Goal: Information Seeking & Learning: Learn about a topic

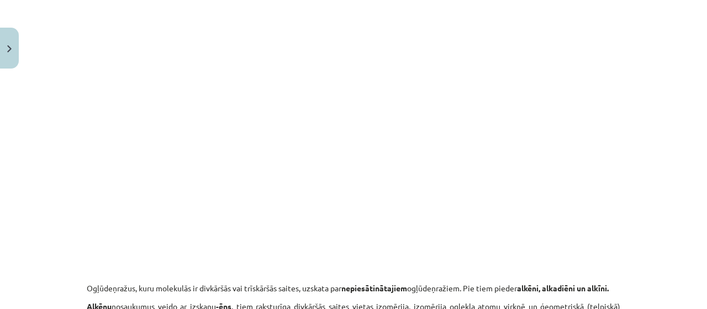
scroll to position [1544, 0]
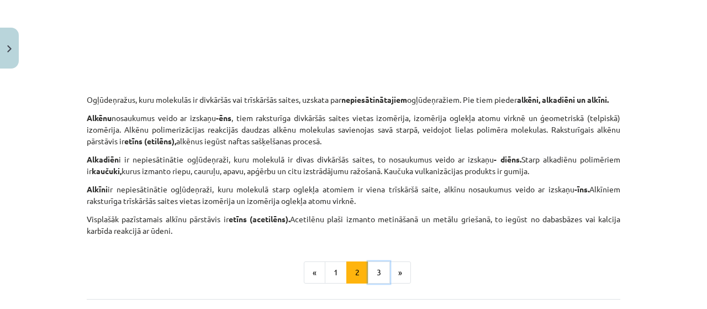
click at [371, 278] on button "3" at bounding box center [379, 272] width 22 height 22
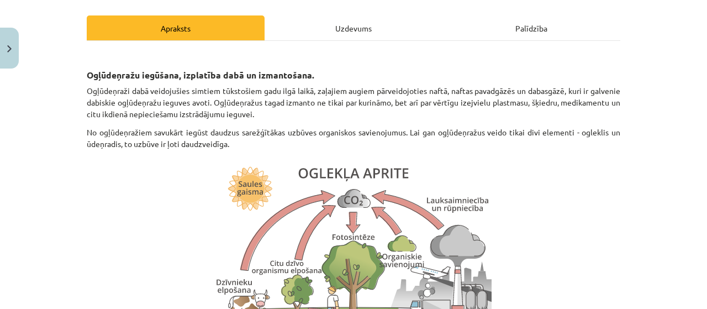
scroll to position [87, 0]
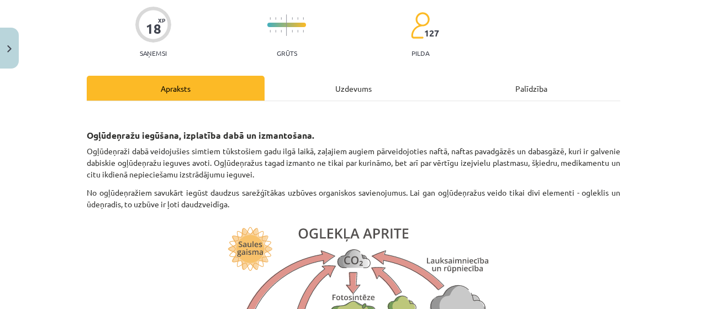
click at [400, 172] on p "Ogļūdeņraži dabā veidojušies simtiem tūkstošiem gadu ilgā laikā, zaļajiem augie…" at bounding box center [354, 162] width 534 height 35
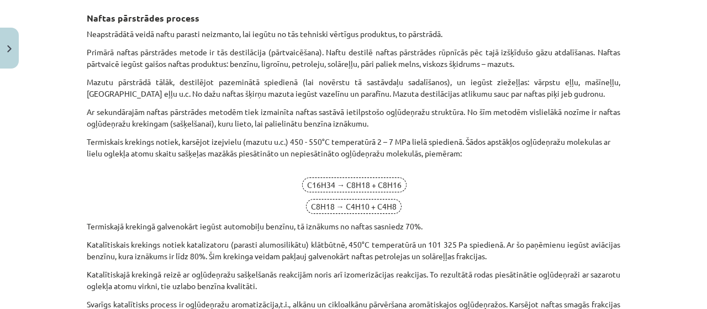
scroll to position [1357, 0]
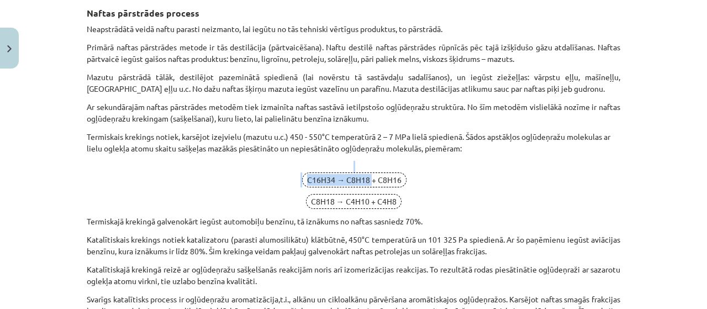
drag, startPoint x: 367, startPoint y: 177, endPoint x: 304, endPoint y: 170, distance: 63.4
click at [304, 170] on p "C16H34 → C8H18 + C8H16" at bounding box center [354, 174] width 534 height 27
click at [250, 194] on p "C8H18 → C4H10 + C4H8" at bounding box center [354, 201] width 534 height 15
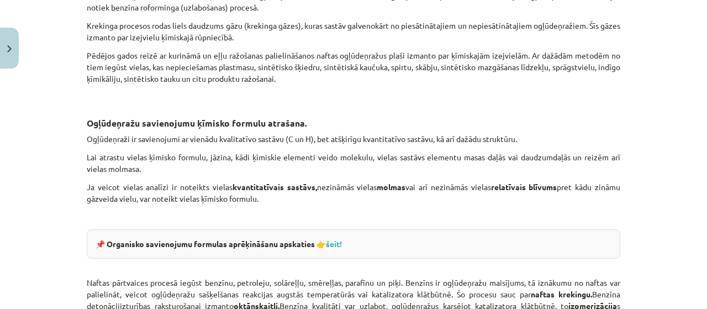
scroll to position [1689, 0]
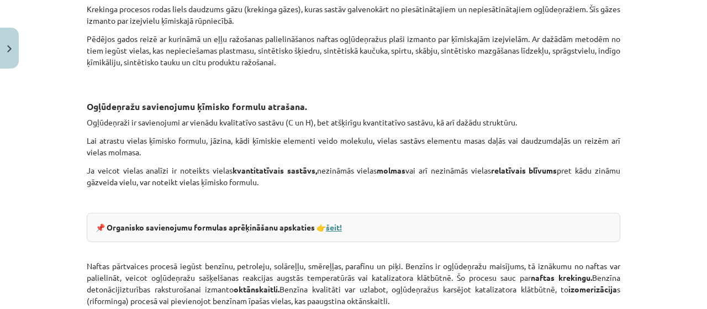
click at [334, 225] on link "šeit!" at bounding box center [334, 227] width 16 height 10
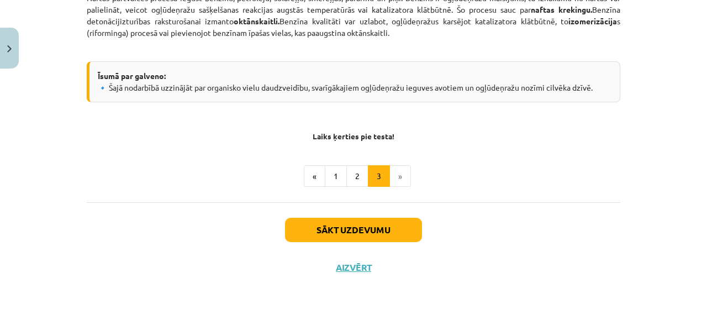
scroll to position [1957, 0]
click at [356, 170] on button "2" at bounding box center [357, 176] width 22 height 22
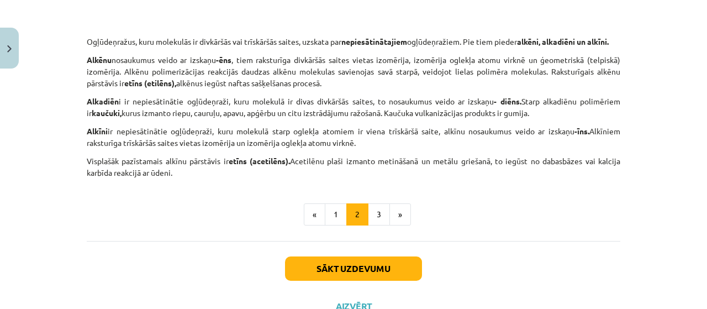
scroll to position [1817, 0]
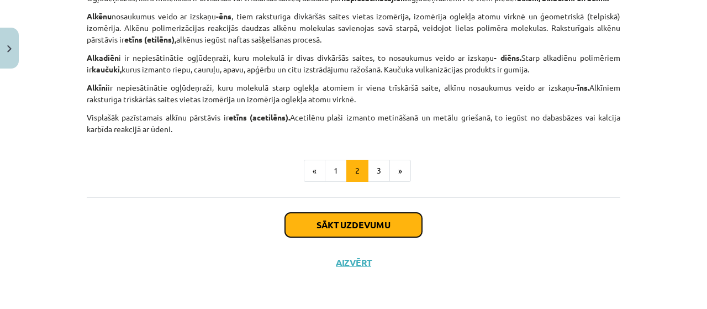
click at [358, 230] on button "Sākt uzdevumu" at bounding box center [353, 225] width 137 height 24
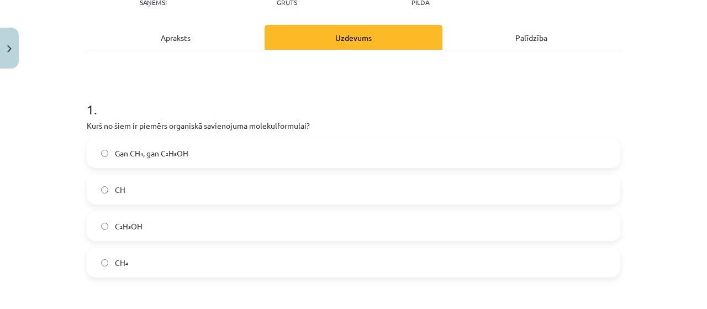
scroll to position [138, 0]
click at [164, 191] on label "CH" at bounding box center [353, 189] width 531 height 28
drag, startPoint x: 199, startPoint y: 159, endPoint x: 168, endPoint y: 151, distance: 32.3
click at [168, 151] on span "Gan CH₄, gan C₂H₅OH" at bounding box center [151, 153] width 73 height 12
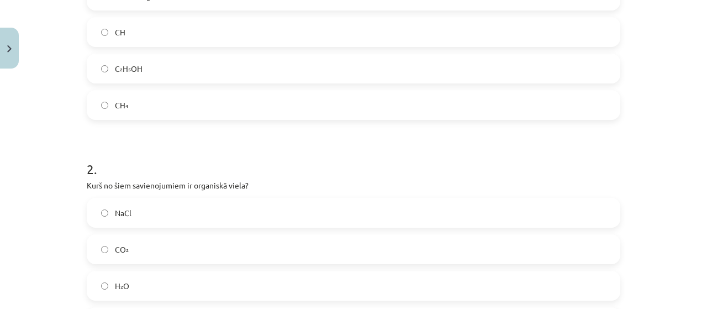
scroll to position [359, 0]
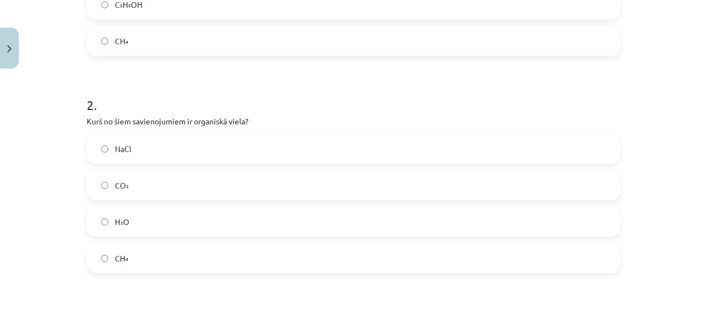
click at [179, 187] on label "CO₂" at bounding box center [353, 185] width 531 height 28
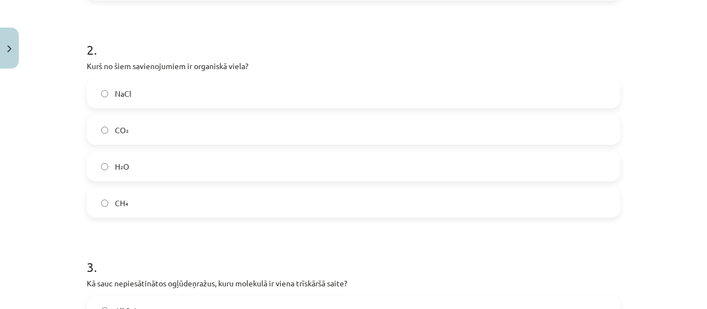
click at [202, 198] on label "CH₄" at bounding box center [353, 203] width 531 height 28
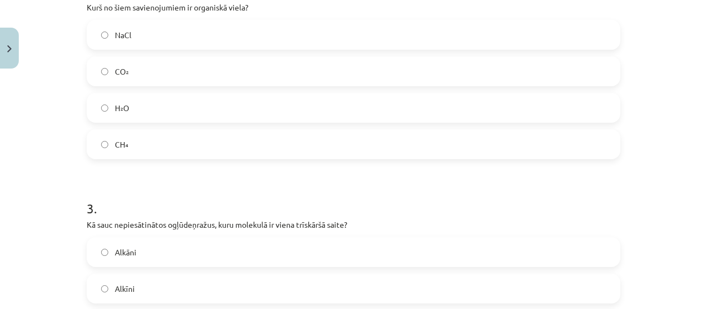
scroll to position [525, 0]
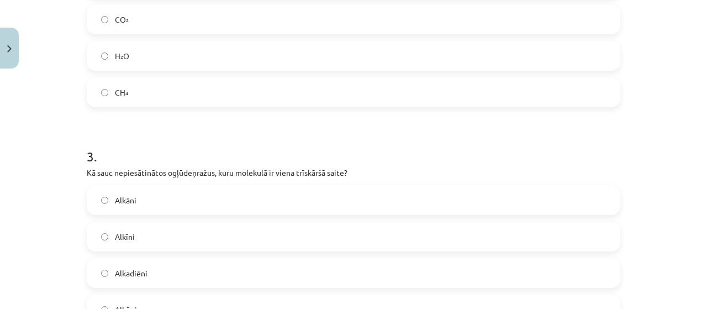
drag, startPoint x: 320, startPoint y: 227, endPoint x: 44, endPoint y: 234, distance: 275.7
click at [44, 234] on div "Mācību tēma: Ķīmijas i - 11. klases 1. ieskaites mācību materiāls #2 1. tema. O…" at bounding box center [353, 154] width 707 height 309
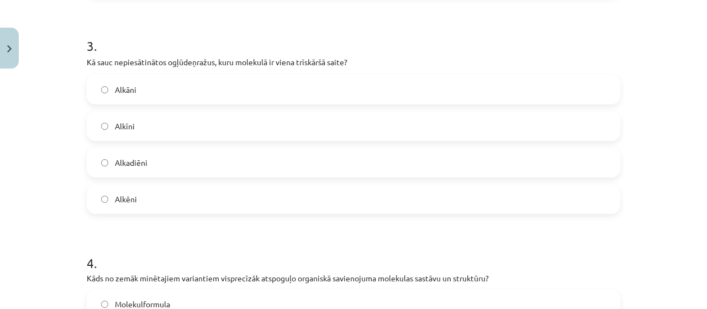
click at [164, 131] on label "Alkīni" at bounding box center [353, 126] width 531 height 28
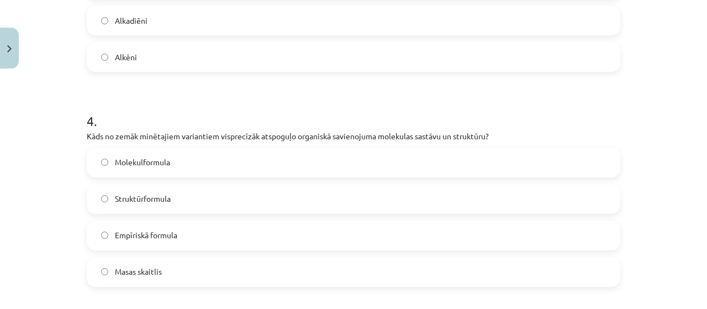
scroll to position [801, 0]
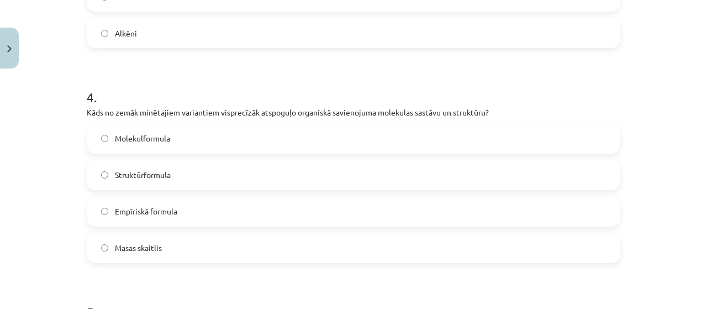
click at [226, 172] on label "Struktūrformula" at bounding box center [353, 175] width 531 height 28
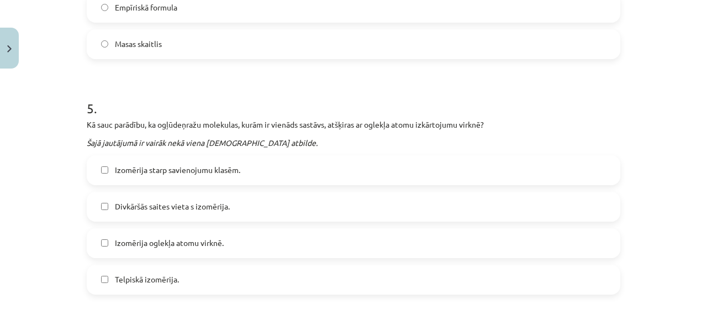
scroll to position [1022, 0]
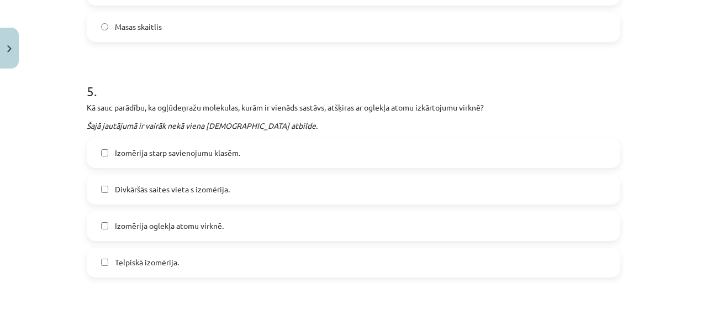
click at [225, 151] on span "Izomērija starp savienojumu klasēm." at bounding box center [177, 153] width 125 height 12
drag, startPoint x: 192, startPoint y: 235, endPoint x: 143, endPoint y: 259, distance: 55.1
click at [143, 259] on span "Telpiskā izomērija." at bounding box center [147, 262] width 64 height 12
click at [172, 222] on span "Izomērija oglekļa atomu virknē." at bounding box center [169, 226] width 109 height 12
click at [175, 196] on label "Divkāršās saites vieta s izomērija." at bounding box center [353, 190] width 531 height 28
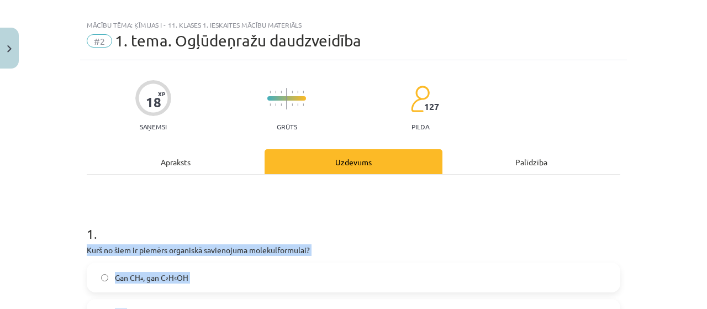
scroll to position [0, 0]
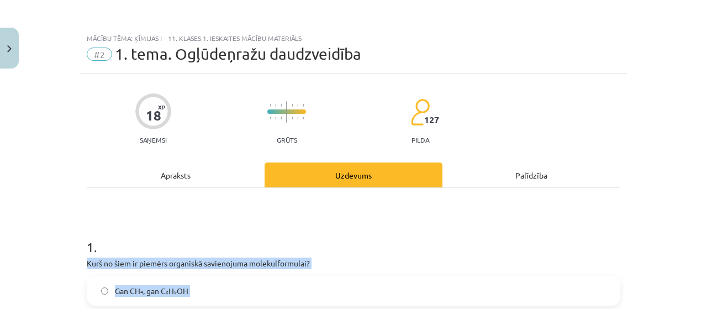
drag, startPoint x: 193, startPoint y: 264, endPoint x: 56, endPoint y: 258, distance: 137.1
click at [56, 258] on div "Mācību tēma: Ķīmijas i - 11. klases 1. ieskaites mācību materiāls #2 1. tema. O…" at bounding box center [353, 154] width 707 height 309
copy form "Kurš no šiem ir piemērs organiskā savienojuma molekulformulai? Gan CH₄, gan C₂H…"
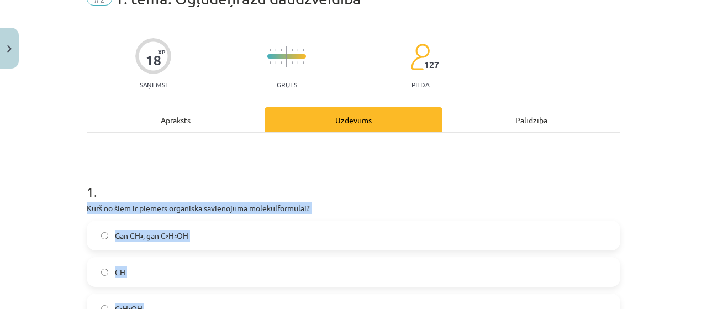
click at [165, 231] on span "Gan CH₄, gan C₂H₅OH" at bounding box center [151, 236] width 73 height 12
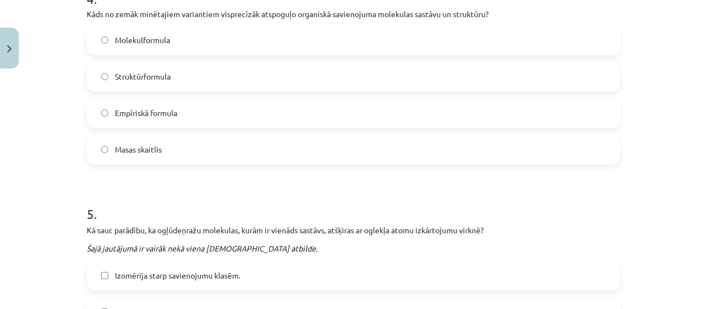
scroll to position [994, 0]
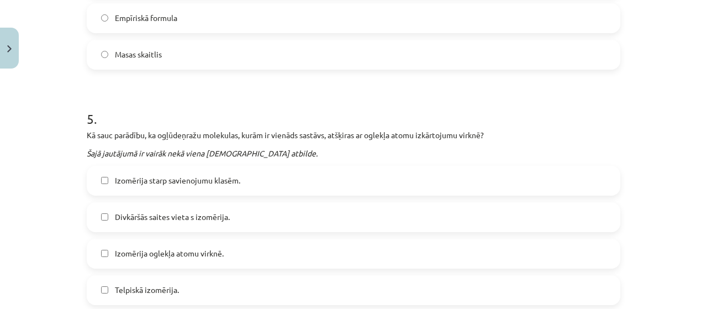
click at [167, 208] on label "Divkāršās saites vieta s izomērija." at bounding box center [353, 217] width 531 height 28
click at [154, 181] on span "Izomērija starp savienojumu klasēm." at bounding box center [177, 181] width 125 height 12
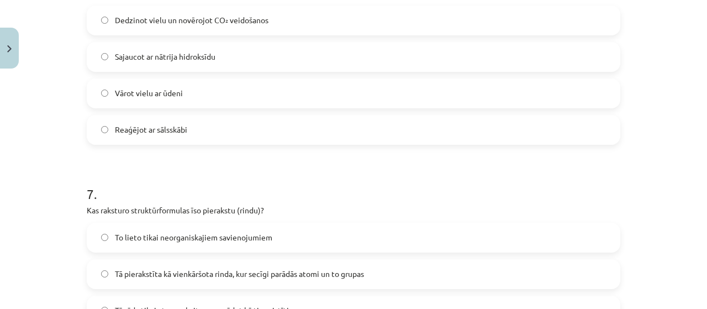
scroll to position [1327, 0]
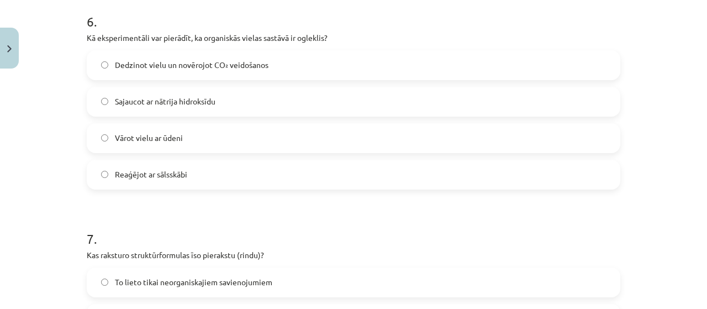
click at [189, 68] on span "Dedzinot vielu un novērojot CO₂ veidošanos" at bounding box center [192, 65] width 154 height 12
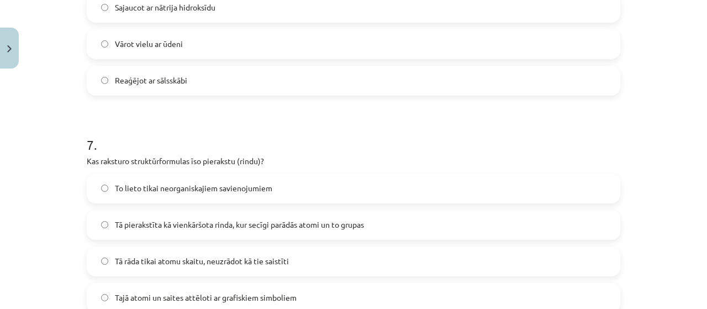
scroll to position [1437, 0]
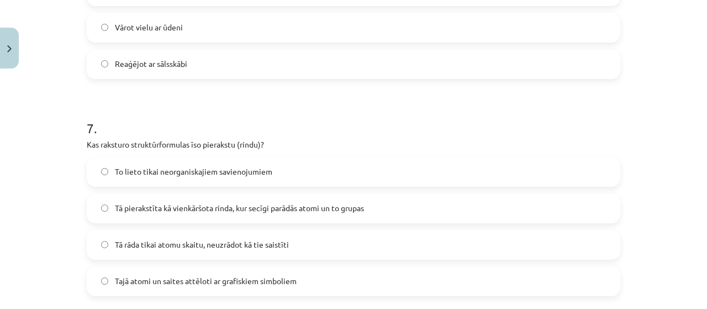
click at [194, 208] on span "Tā pierakstīta kā vienkāršota rinda, kur secīgi parādās atomi un to grupas" at bounding box center [239, 208] width 249 height 12
drag, startPoint x: 193, startPoint y: 238, endPoint x: 201, endPoint y: 245, distance: 10.2
click at [192, 239] on span "Tā rāda tikai atomu skaitu, neuzrādot kā tie saistīti" at bounding box center [202, 245] width 174 height 12
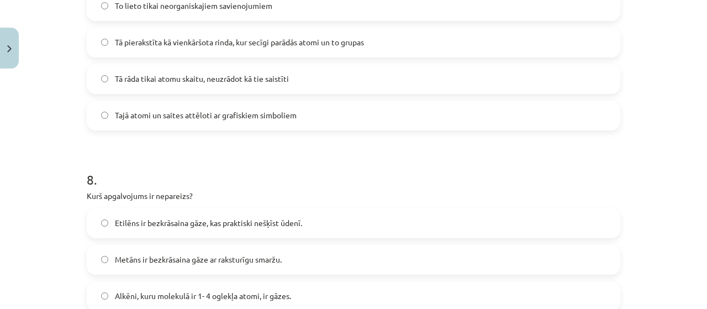
scroll to position [1658, 0]
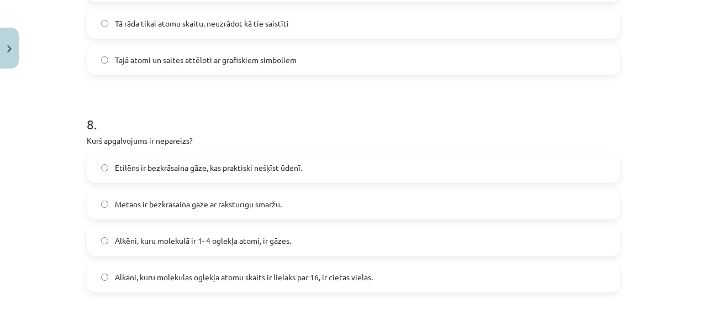
click at [262, 271] on span "Alkāni, kuru molekulās oglekļa atomu skaits ir lielāks par 16, ir cietas vielas." at bounding box center [244, 277] width 258 height 12
click at [287, 270] on label "Alkāni, kuru molekulās oglekļa atomu skaits ir lielāks par 16, ir cietas vielas." at bounding box center [353, 277] width 531 height 28
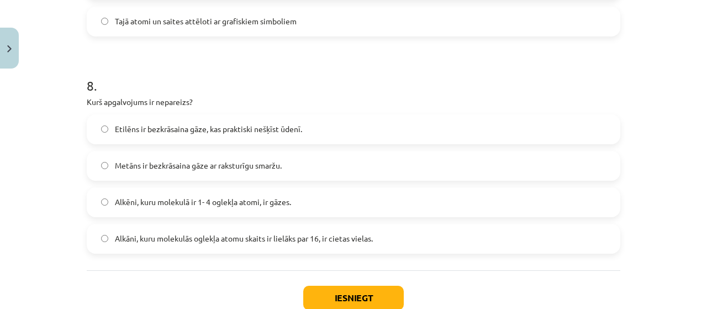
scroll to position [1769, 0]
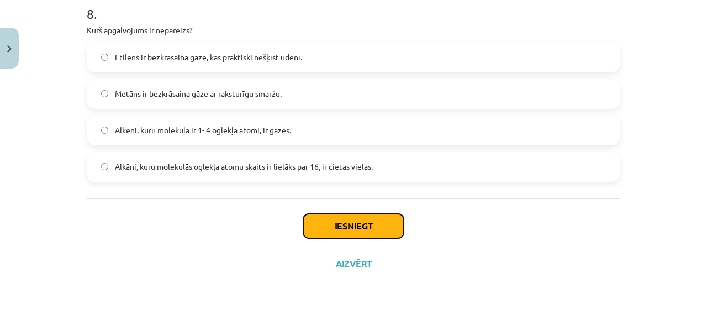
click at [349, 220] on button "Iesniegt" at bounding box center [353, 226] width 101 height 24
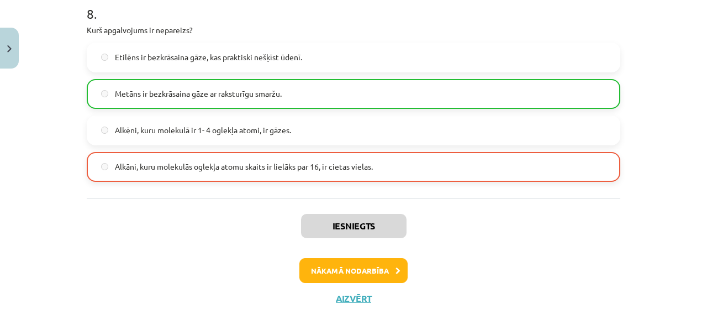
drag, startPoint x: 344, startPoint y: 225, endPoint x: 268, endPoint y: 227, distance: 75.7
click at [268, 227] on div "Iesniegts Nākamā nodarbība Aizvērt" at bounding box center [354, 254] width 534 height 113
click at [386, 278] on button "Nākamā nodarbība" at bounding box center [353, 270] width 108 height 25
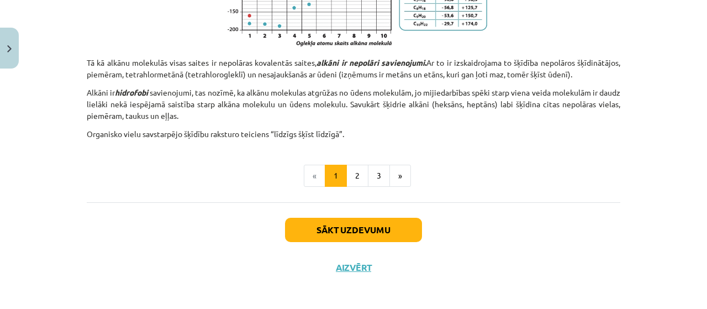
scroll to position [827, 0]
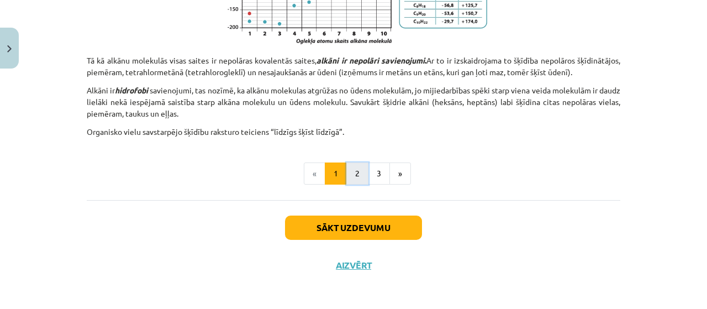
click at [347, 168] on button "2" at bounding box center [357, 173] width 22 height 22
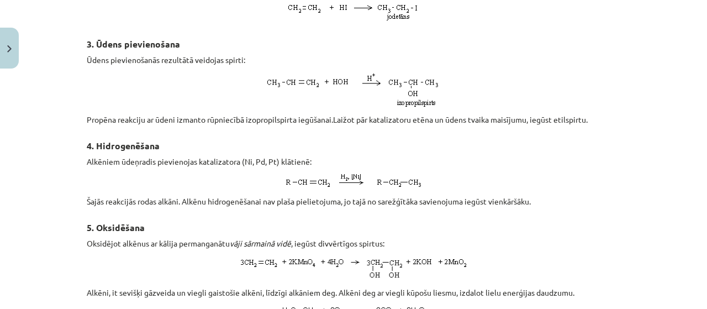
scroll to position [860, 0]
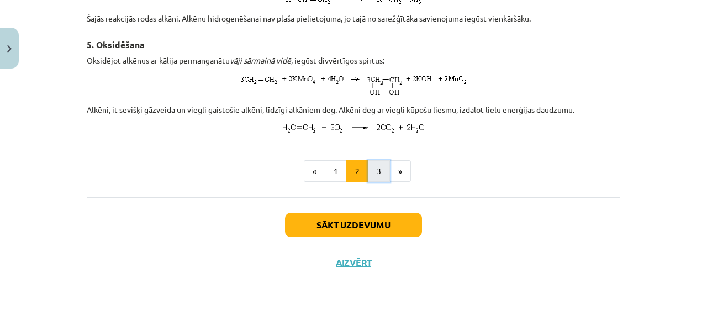
click at [374, 175] on button "3" at bounding box center [379, 171] width 22 height 22
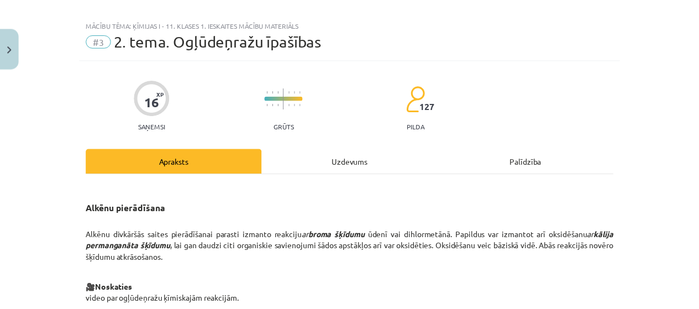
scroll to position [0, 0]
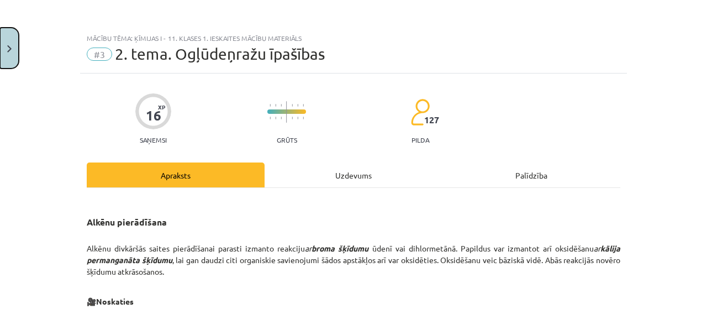
click at [6, 44] on button "Close" at bounding box center [9, 48] width 19 height 41
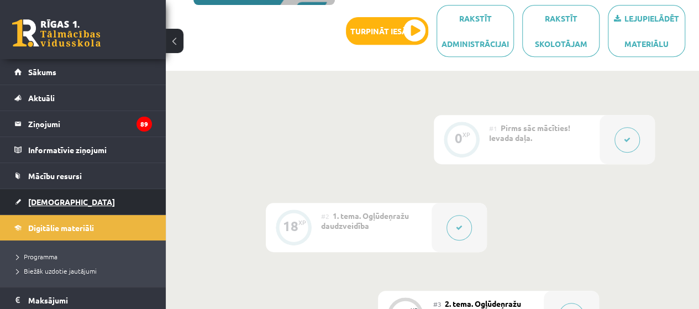
click at [38, 203] on span "[DEMOGRAPHIC_DATA]" at bounding box center [71, 202] width 87 height 10
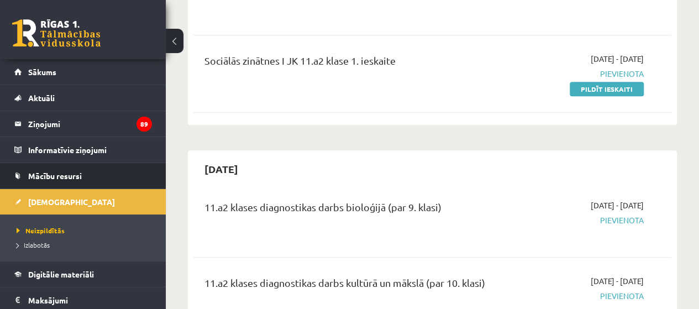
scroll to position [497, 0]
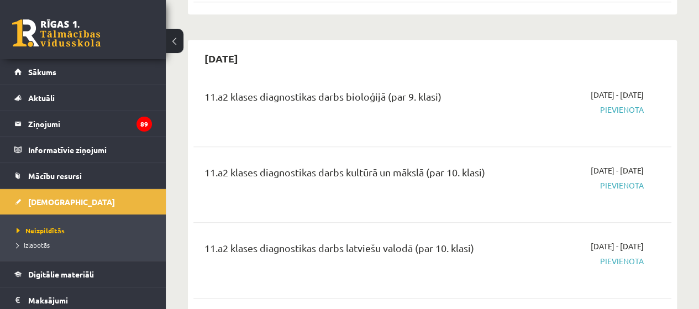
click at [36, 250] on li "Izlabotās" at bounding box center [86, 245] width 138 height 14
click at [38, 242] on span "Izlabotās" at bounding box center [36, 244] width 39 height 9
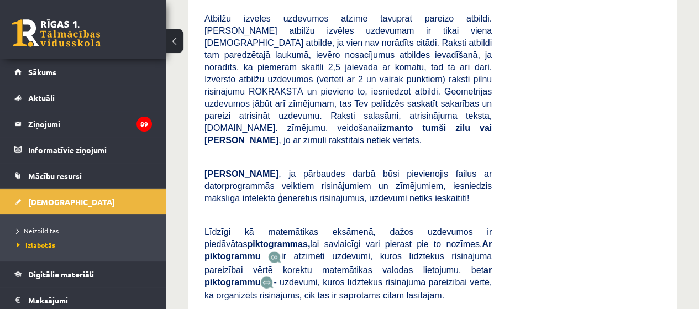
scroll to position [7512, 0]
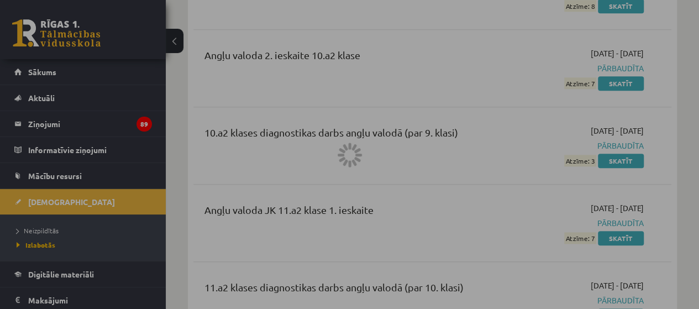
scroll to position [221, 0]
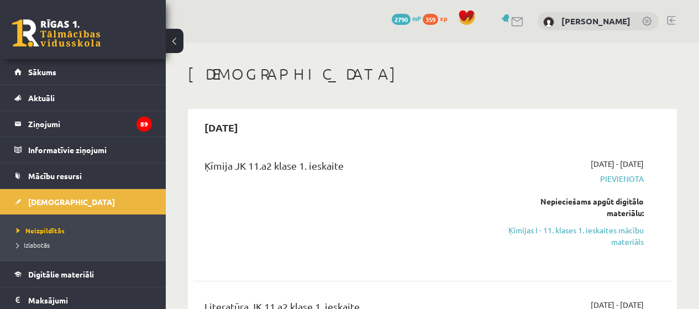
scroll to position [110, 0]
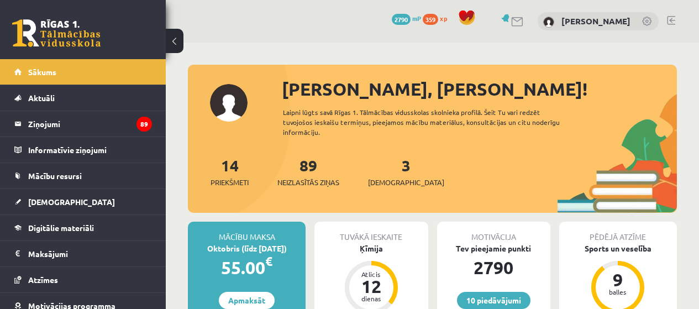
scroll to position [1260, 0]
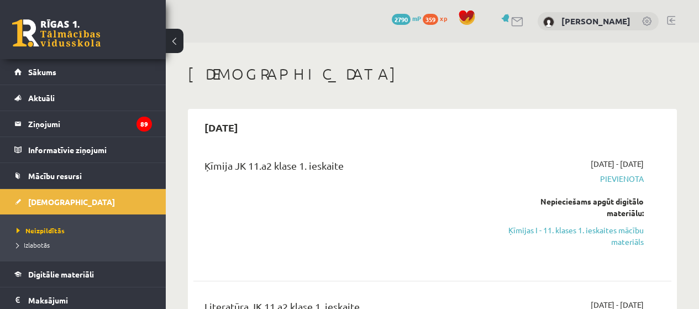
scroll to position [110, 0]
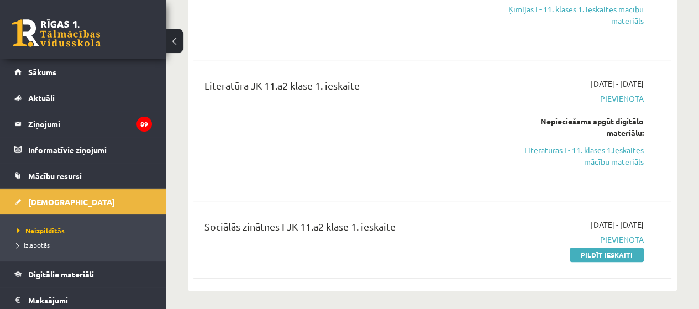
scroll to position [497, 0]
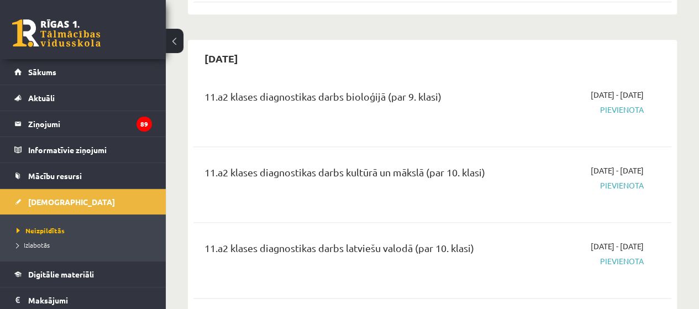
scroll to position [7512, 0]
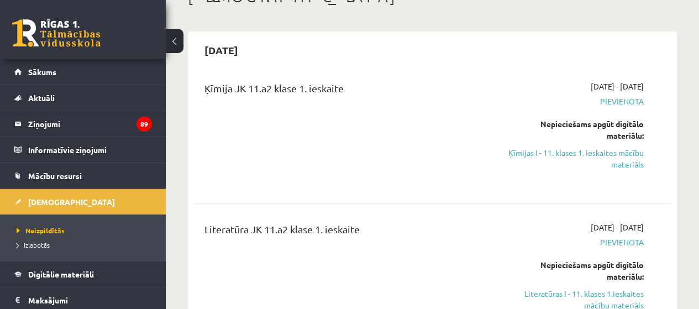
scroll to position [110, 0]
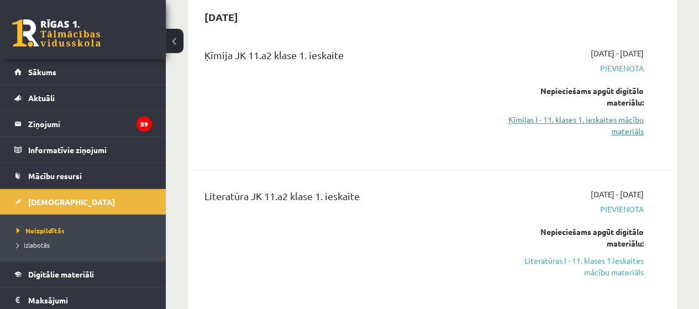
click at [573, 118] on link "Ķīmijas I - 11. klases 1. ieskaites mācību materiāls" at bounding box center [575, 125] width 135 height 23
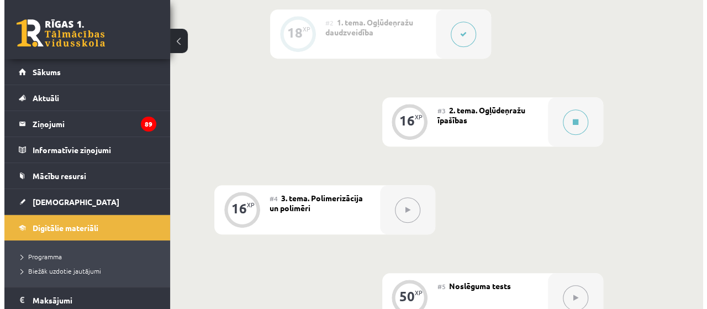
scroll to position [276, 0]
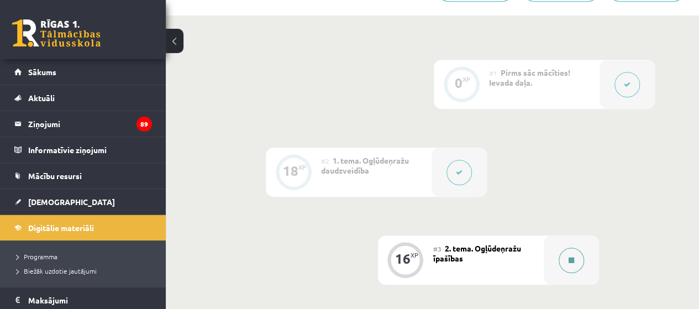
click at [567, 252] on button at bounding box center [570, 259] width 25 height 25
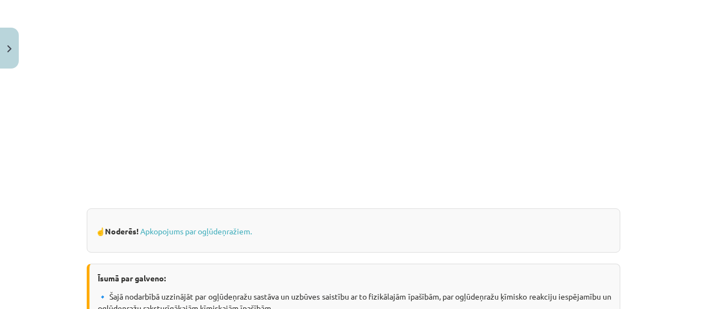
scroll to position [249, 0]
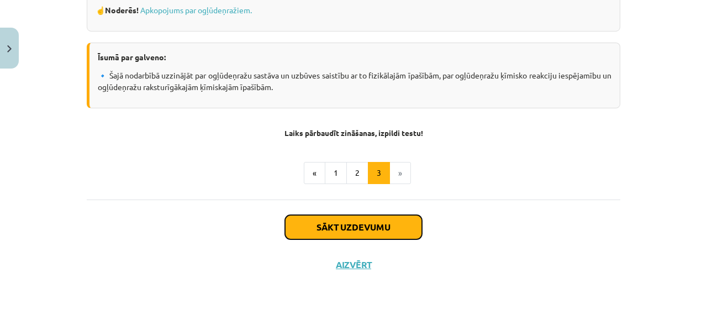
click at [371, 223] on button "Sākt uzdevumu" at bounding box center [353, 227] width 137 height 24
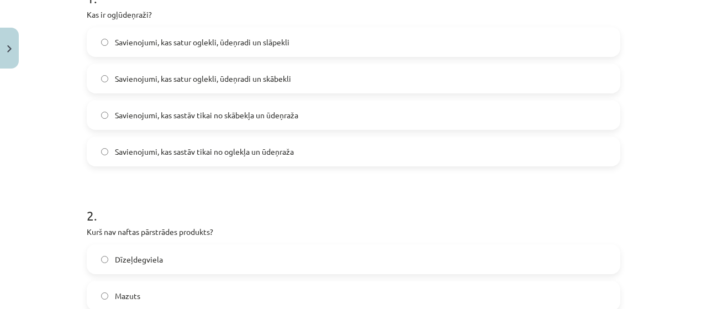
click at [226, 160] on label "Savienojumi, kas sastāv tikai no oglekļa un ūdeņraža" at bounding box center [353, 152] width 531 height 28
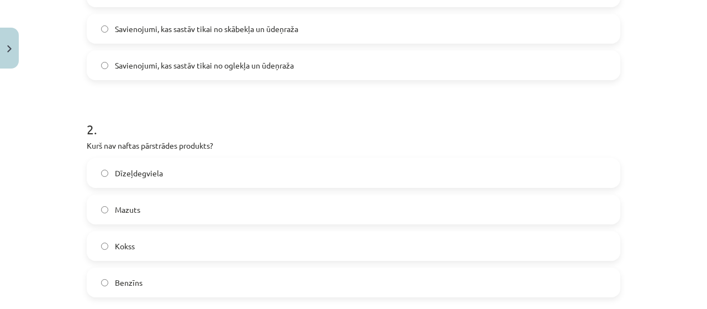
scroll to position [359, 0]
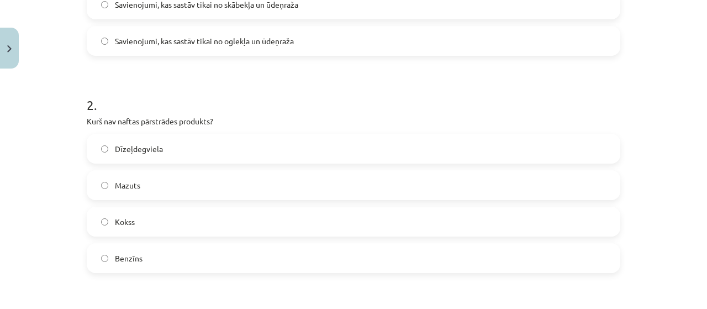
click at [144, 224] on label "Kokss" at bounding box center [353, 222] width 531 height 28
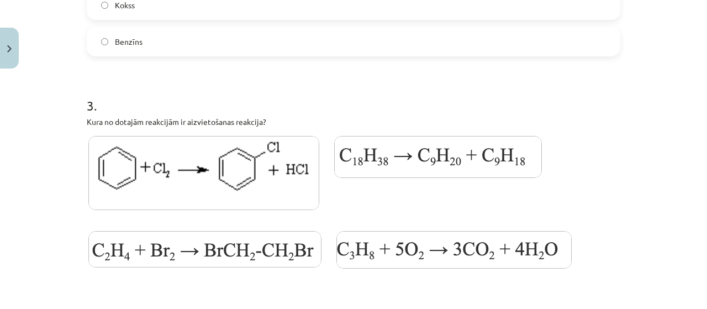
scroll to position [635, 0]
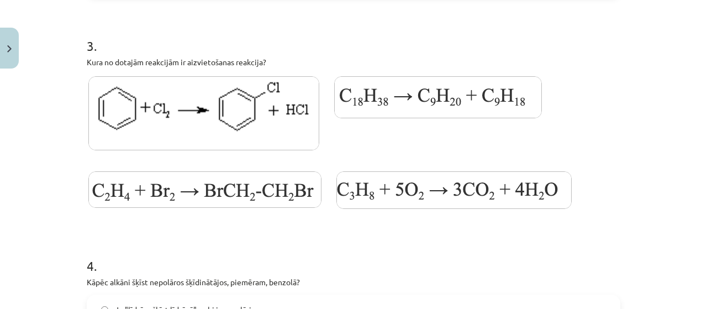
click at [425, 189] on img at bounding box center [453, 190] width 235 height 38
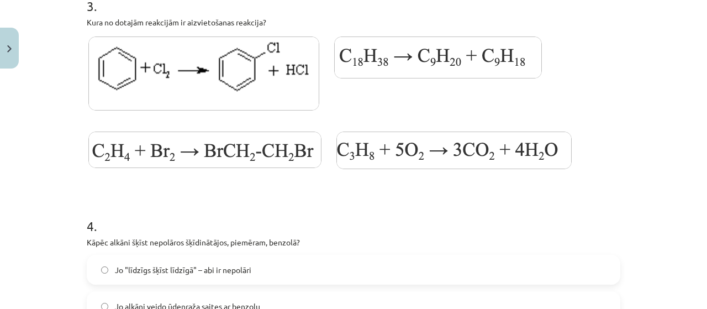
scroll to position [746, 0]
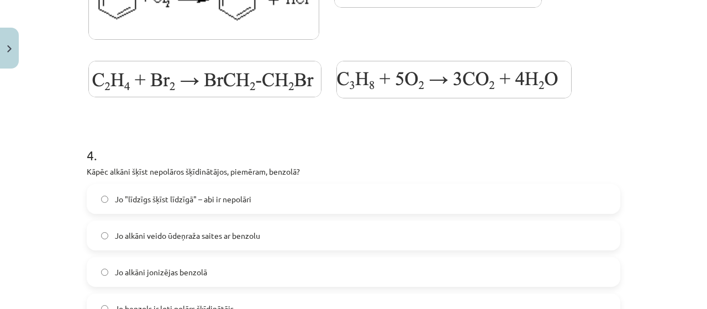
click at [243, 186] on label "Jo "līdzīgs šķīst līdzīgā" – abi ir nepolāri" at bounding box center [353, 199] width 531 height 28
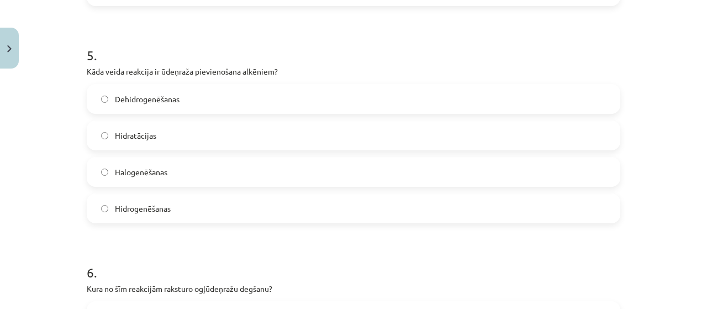
scroll to position [1077, 0]
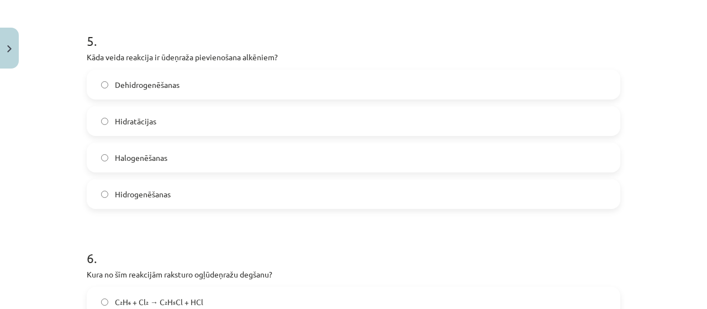
click at [186, 197] on label "Hidrogenēšanas" at bounding box center [353, 194] width 531 height 28
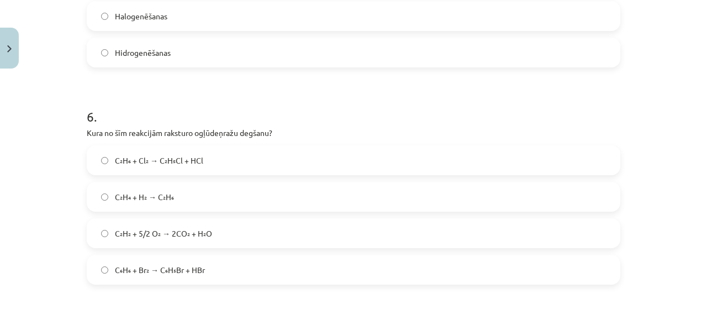
scroll to position [1243, 0]
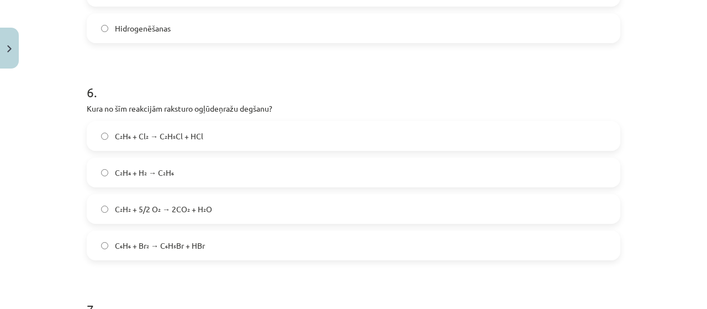
click at [184, 210] on span "C₂H₂ + 5/2 O₂ → 2CO₂ + H₂O" at bounding box center [163, 209] width 97 height 12
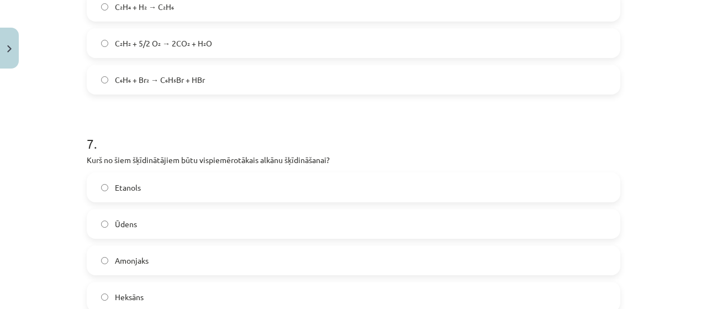
scroll to position [1464, 0]
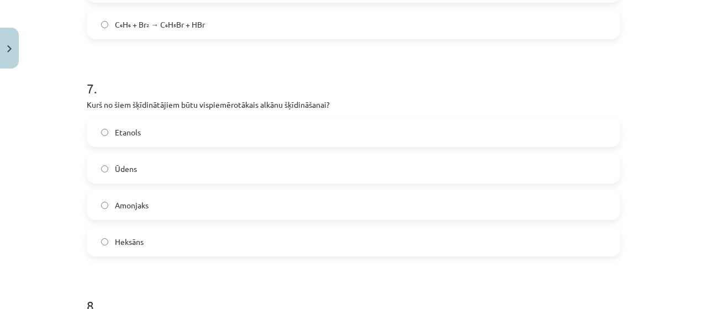
drag, startPoint x: 240, startPoint y: 204, endPoint x: 246, endPoint y: 209, distance: 8.3
click at [246, 209] on label "Amonjaks" at bounding box center [353, 205] width 531 height 28
click at [195, 133] on label "Etanols" at bounding box center [353, 132] width 531 height 28
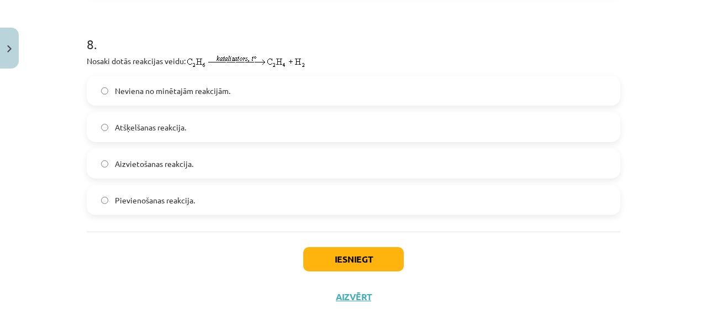
scroll to position [1740, 0]
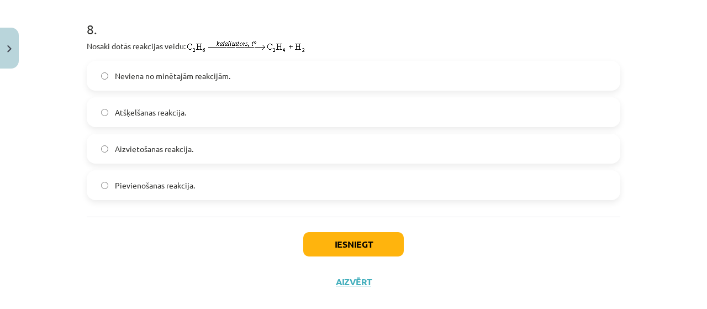
click at [167, 107] on span "Atšķelšanas reakcija." at bounding box center [150, 113] width 71 height 12
click at [330, 237] on button "Iesniegt" at bounding box center [353, 244] width 101 height 24
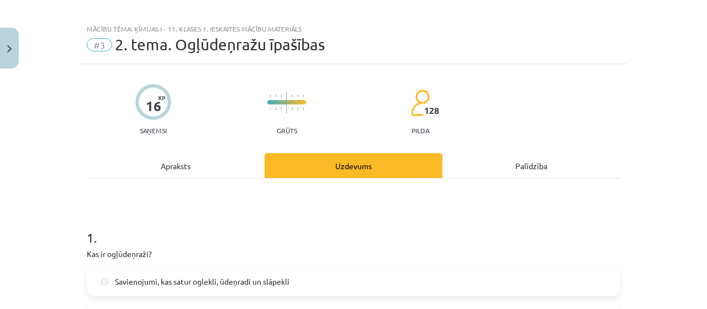
scroll to position [0, 0]
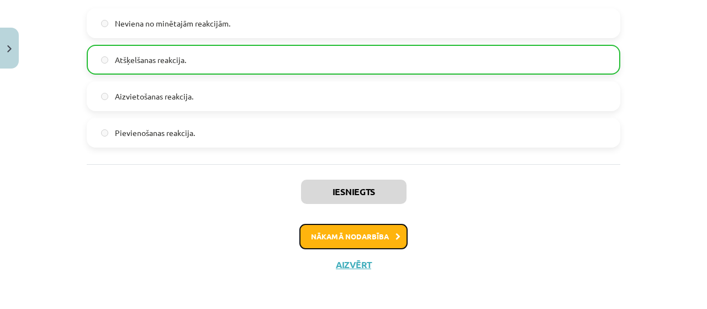
click at [366, 235] on button "Nākamā nodarbība" at bounding box center [353, 236] width 108 height 25
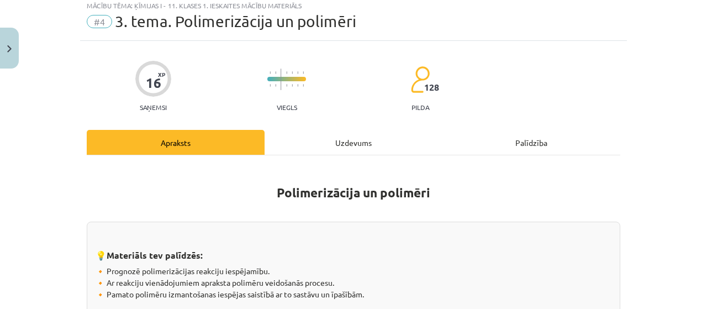
scroll to position [28, 0]
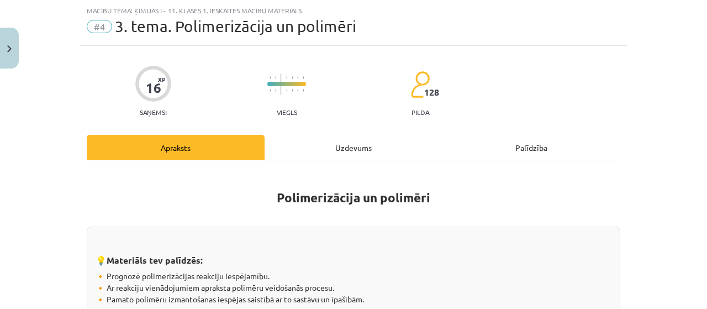
click at [334, 152] on div "Uzdevums" at bounding box center [354, 147] width 178 height 25
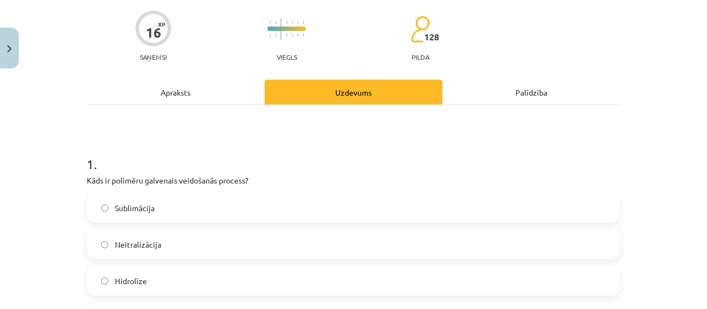
scroll to position [0, 0]
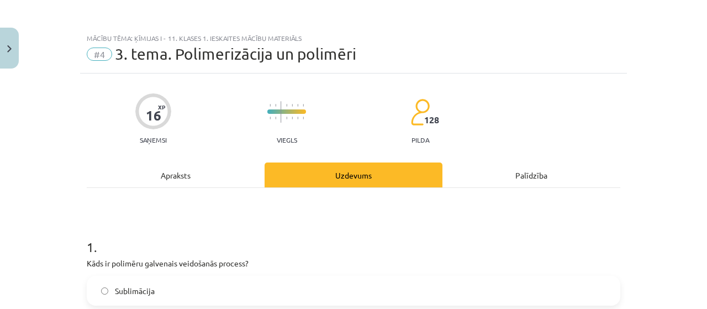
click at [218, 169] on div "Apraksts" at bounding box center [176, 174] width 178 height 25
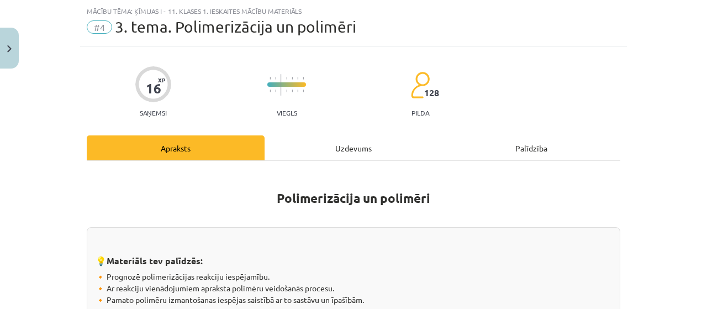
click at [156, 182] on h1 "Polimerizācija un polimēri" at bounding box center [354, 188] width 534 height 35
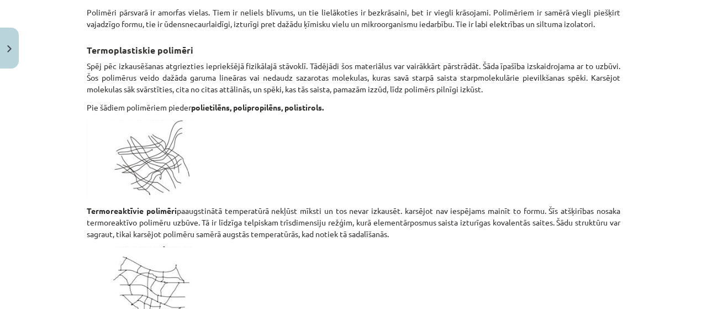
scroll to position [911, 0]
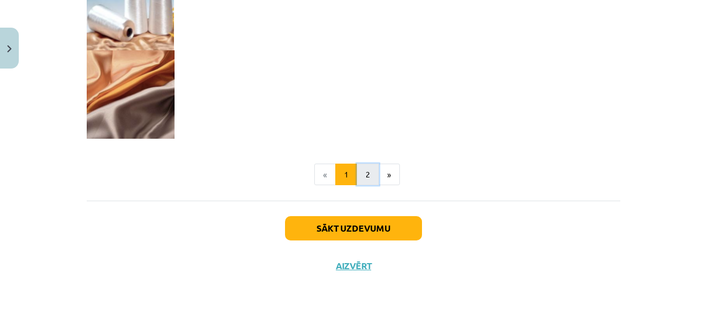
click at [358, 172] on button "2" at bounding box center [368, 175] width 22 height 22
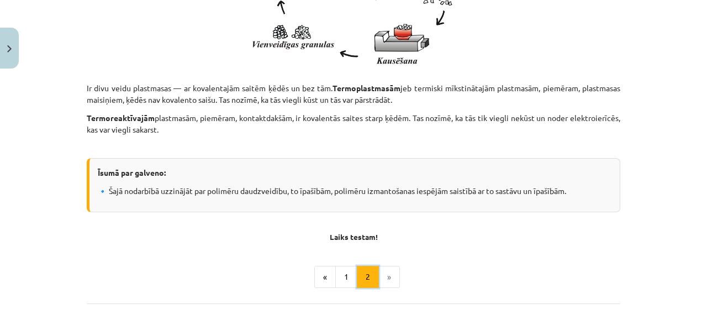
scroll to position [1584, 0]
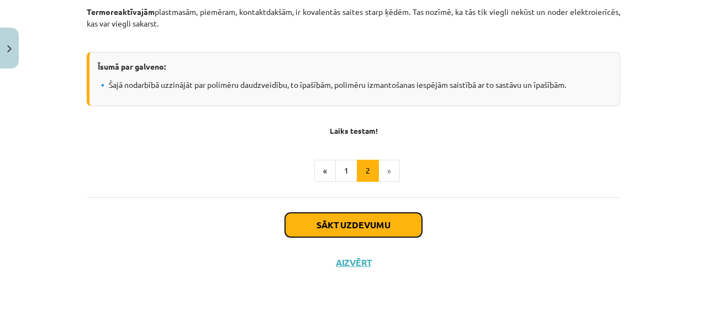
click at [328, 213] on button "Sākt uzdevumu" at bounding box center [353, 225] width 137 height 24
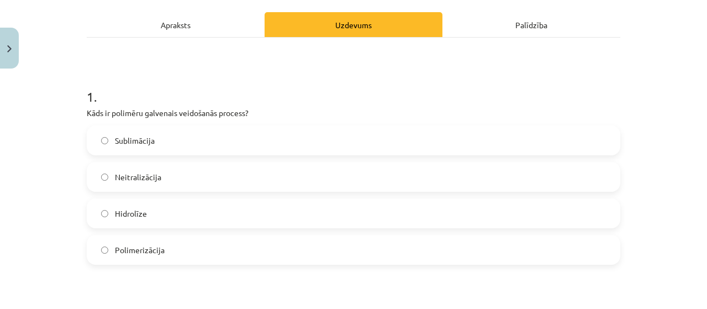
scroll to position [193, 0]
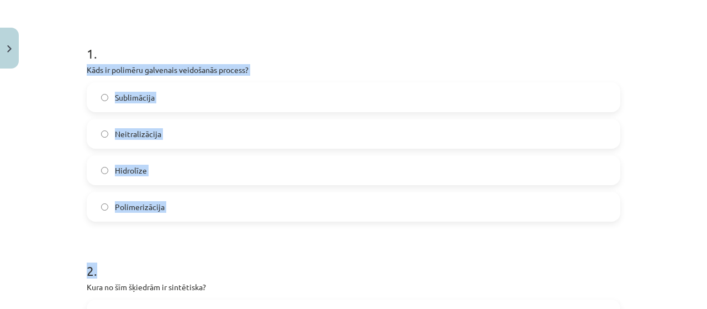
drag, startPoint x: 75, startPoint y: 69, endPoint x: 268, endPoint y: 234, distance: 254.3
click at [263, 236] on div "Mācību tēma: Ķīmijas i - 11. klases 1. ieskaites mācību materiāls #4 3. tema. P…" at bounding box center [353, 154] width 707 height 309
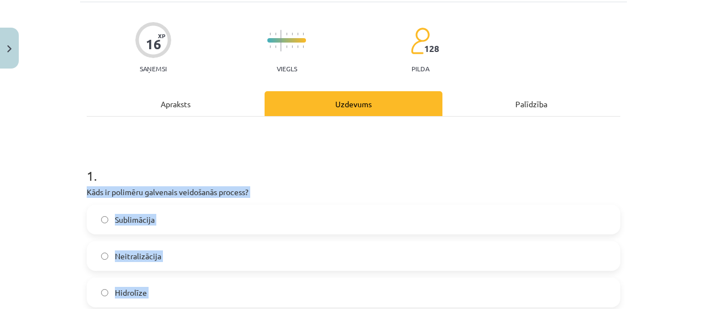
scroll to position [110, 0]
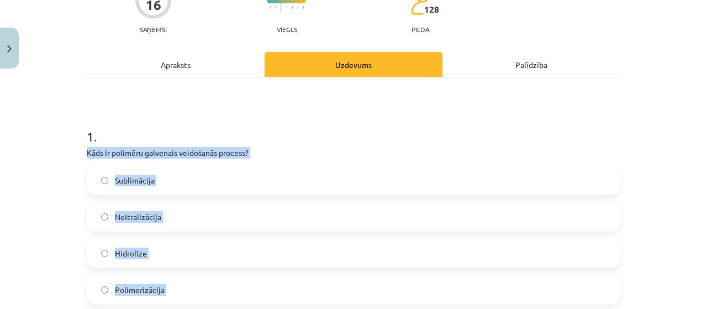
click at [53, 200] on div "Mācību tēma: Ķīmijas i - 11. klases 1. ieskaites mācību materiāls #4 3. tema. P…" at bounding box center [353, 154] width 707 height 309
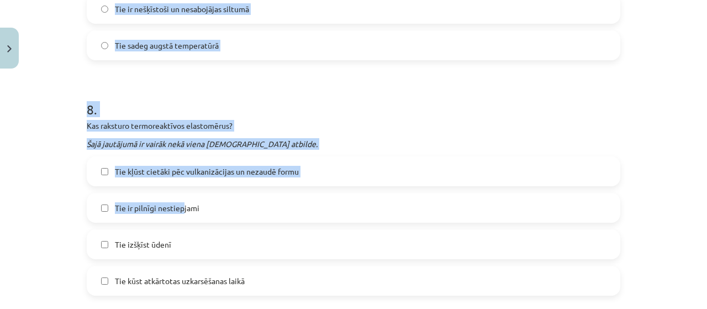
scroll to position [1771, 0]
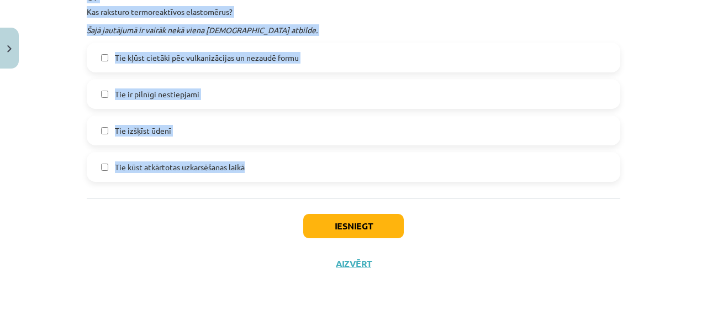
drag, startPoint x: 77, startPoint y: 153, endPoint x: 266, endPoint y: 166, distance: 189.4
copy form "Kāds ir polimēru galvenais veidošanās process? Sublimācija Neitralizācija Hidro…"
click at [181, 173] on label "Tie kūst atkārtotas uzkarsēšanas laikā" at bounding box center [353, 167] width 531 height 28
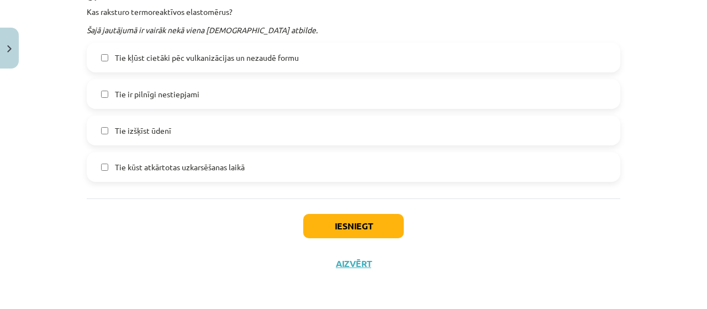
click at [249, 52] on span "Tie kļūst cietāki pēc vulkanizācijas un nezaudē formu" at bounding box center [207, 58] width 184 height 12
click at [197, 177] on label "Tie kūst atkārtotas uzkarsēšanas laikā" at bounding box center [353, 167] width 531 height 28
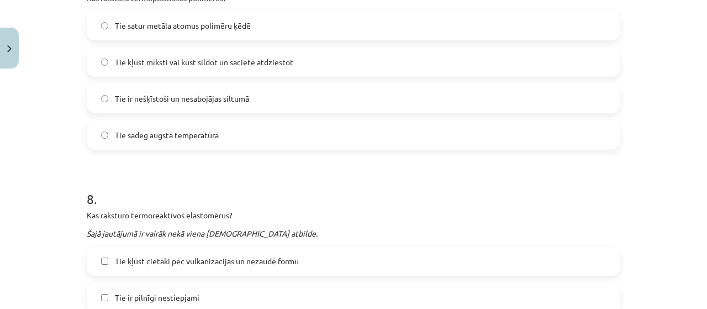
scroll to position [1550, 0]
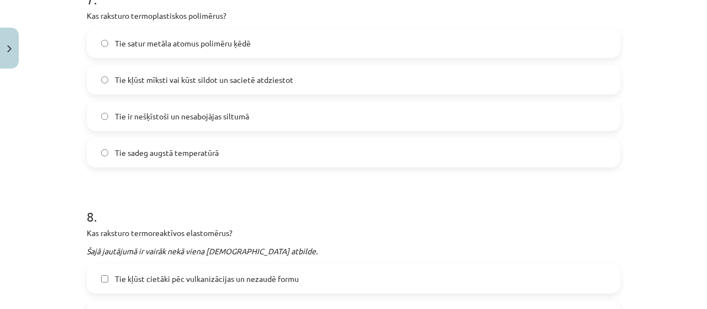
click at [180, 83] on span "Tie kļūst mīksti vai kūst sildot un sacietē atdziestot" at bounding box center [204, 80] width 178 height 12
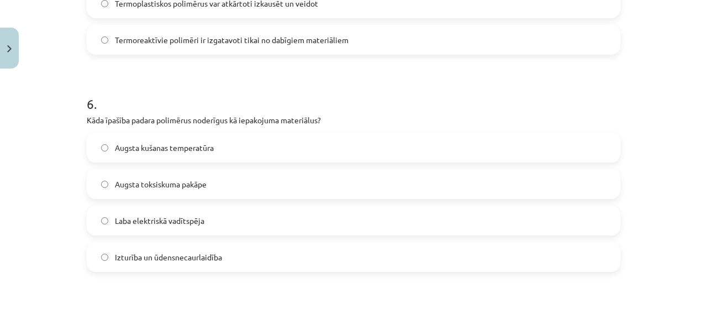
scroll to position [1219, 0]
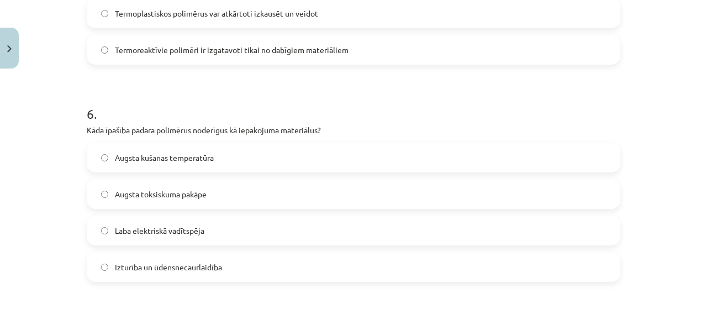
click at [162, 267] on span "Izturība un ūdensnecaurlaidība" at bounding box center [168, 267] width 107 height 12
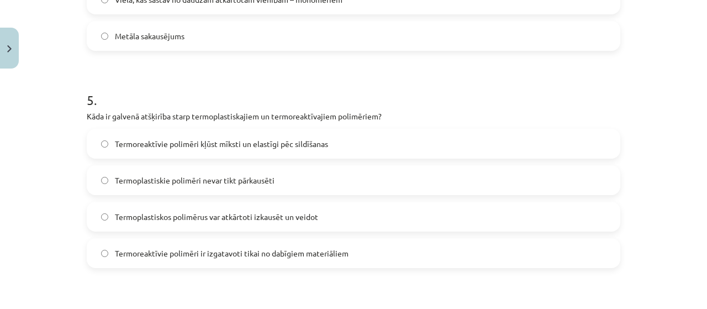
scroll to position [998, 0]
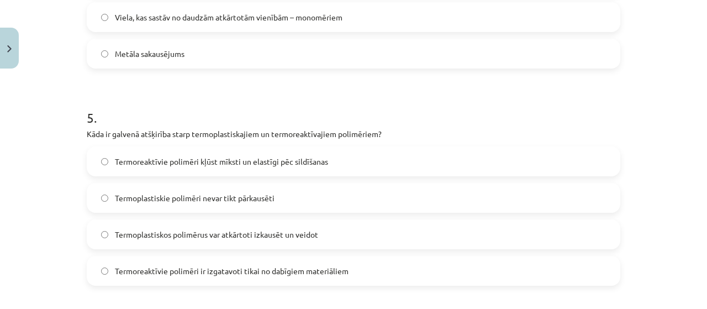
click at [186, 237] on span "Termoplastiskos polimērus var atkārtoti izkausēt un veidot" at bounding box center [216, 235] width 203 height 12
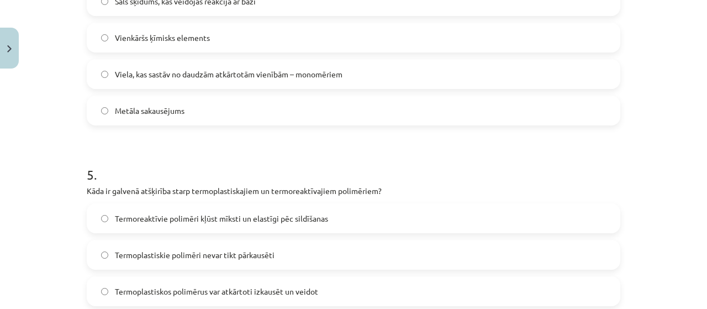
scroll to position [887, 0]
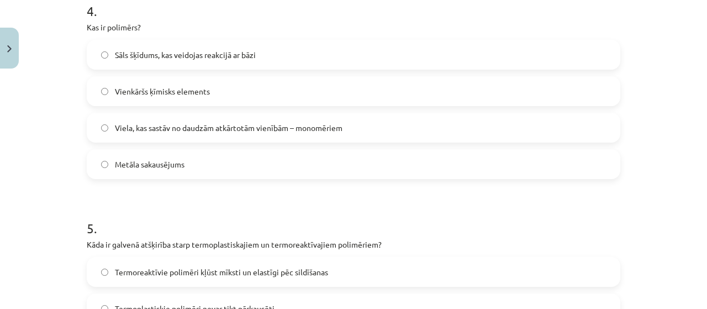
click at [160, 123] on span "Viela, kas sastāv no daudzām atkārtotām vienībām – monomēriem" at bounding box center [229, 128] width 228 height 12
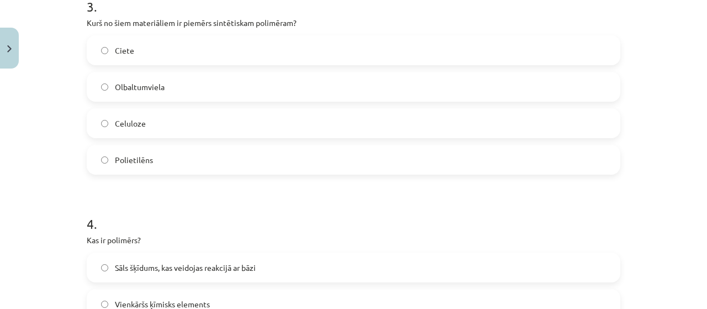
scroll to position [666, 0]
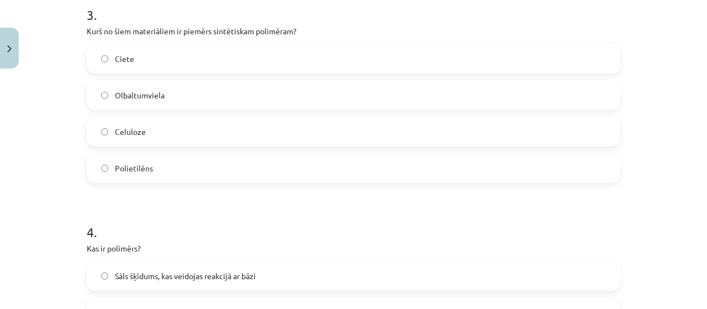
drag, startPoint x: 176, startPoint y: 161, endPoint x: 156, endPoint y: 101, distance: 63.4
click at [176, 161] on label "Polietilēns" at bounding box center [353, 168] width 531 height 28
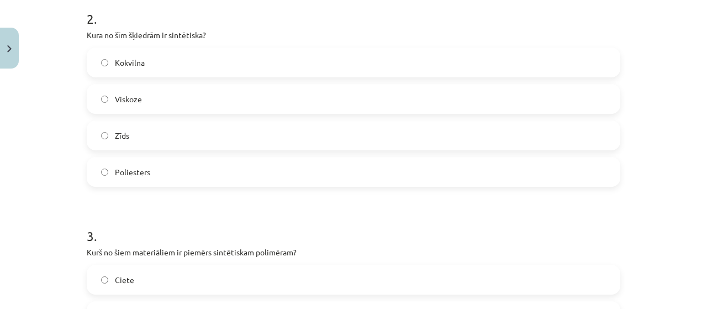
click at [204, 170] on label "Poliesters" at bounding box center [353, 172] width 531 height 28
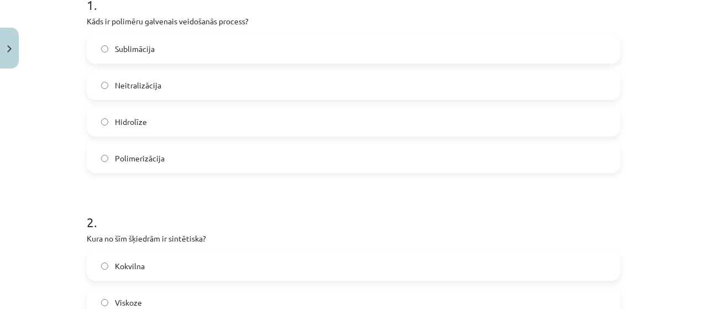
scroll to position [224, 0]
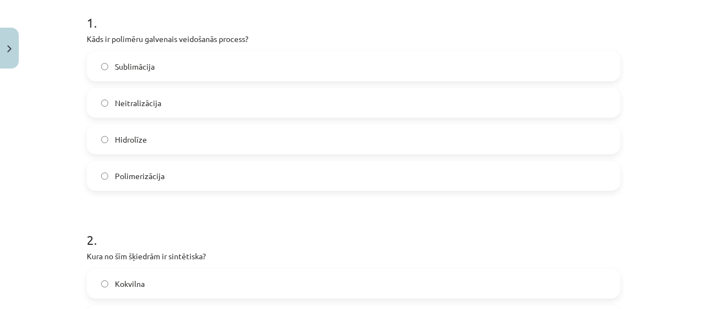
click at [205, 180] on label "Polimerizācija" at bounding box center [353, 176] width 531 height 28
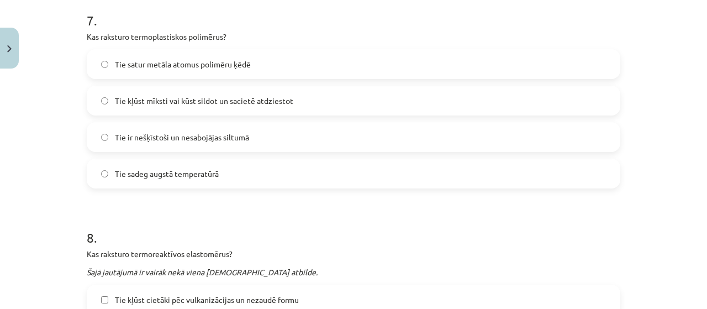
scroll to position [1771, 0]
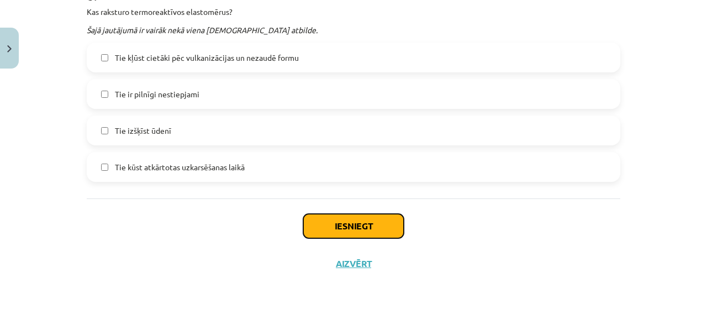
click at [360, 230] on button "Iesniegt" at bounding box center [353, 226] width 101 height 24
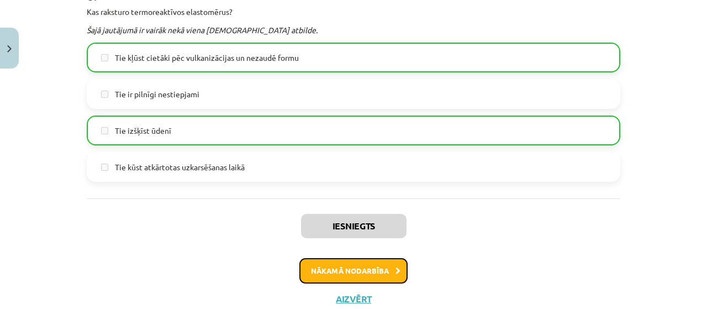
click at [370, 279] on button "Nākamā nodarbība" at bounding box center [353, 270] width 108 height 25
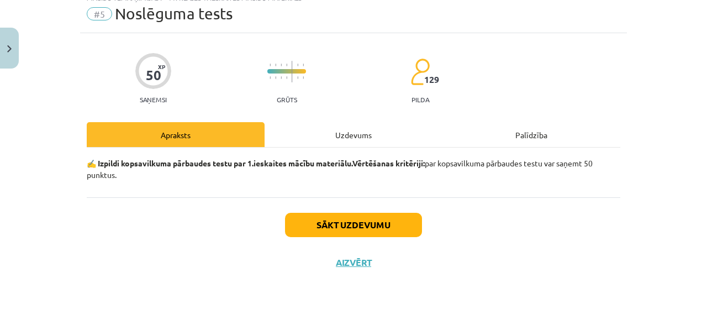
scroll to position [28, 0]
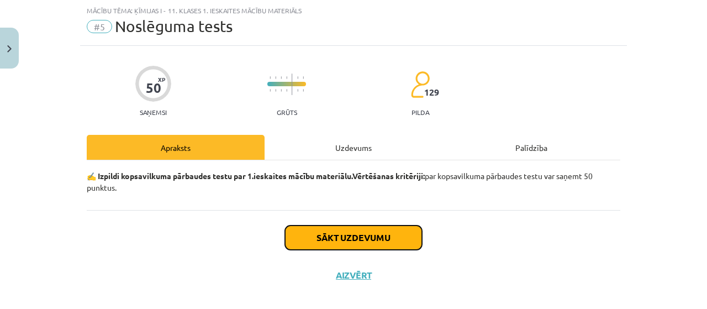
click at [364, 234] on button "Sākt uzdevumu" at bounding box center [353, 237] width 137 height 24
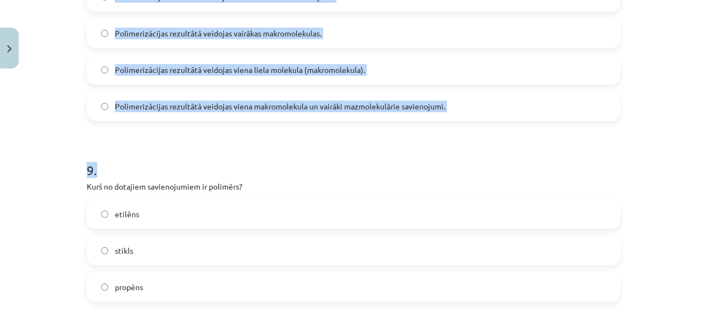
scroll to position [2169, 0]
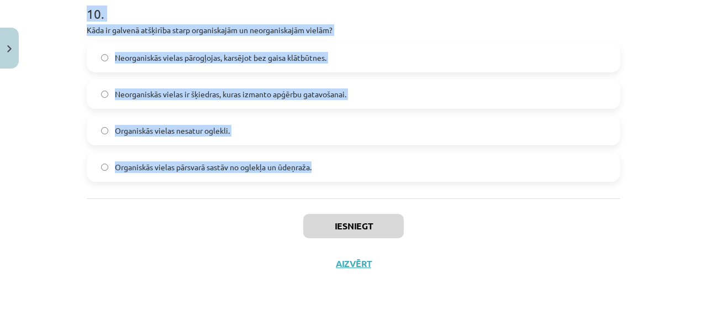
drag, startPoint x: 223, startPoint y: 202, endPoint x: 404, endPoint y: 178, distance: 182.7
click at [404, 178] on div "Mācību tēma: Ķīmijas i - 11. klases 1. ieskaites mācību materiāls #5 Noslēguma …" at bounding box center [353, 154] width 707 height 309
copy form "Kas ir polimerizācija? Polimerizācija ir ķīmiska reakcija, kurā savstarpēji rea…"
click at [226, 161] on span "Organiskās vielas pārsvarā sastāv no oglekļa un ūdeņraža." at bounding box center [213, 167] width 197 height 12
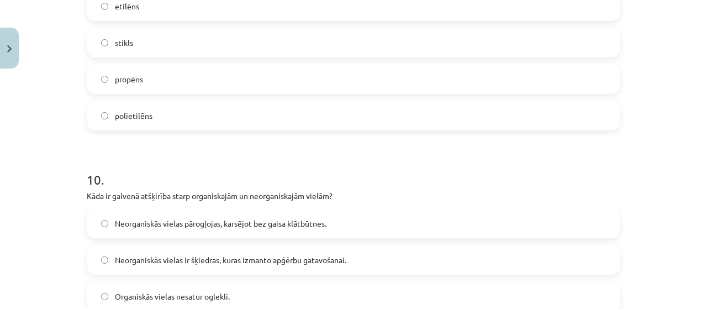
scroll to position [1948, 0]
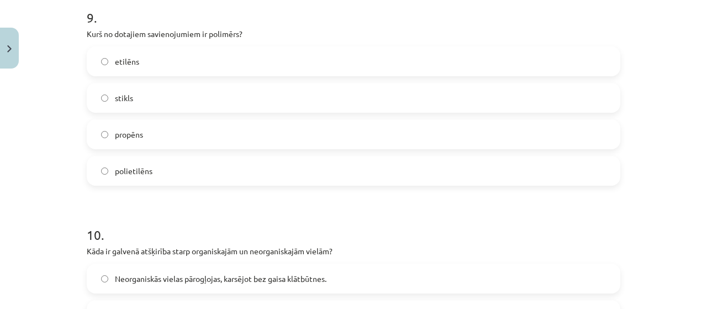
click at [156, 168] on label "polietilēns" at bounding box center [353, 171] width 531 height 28
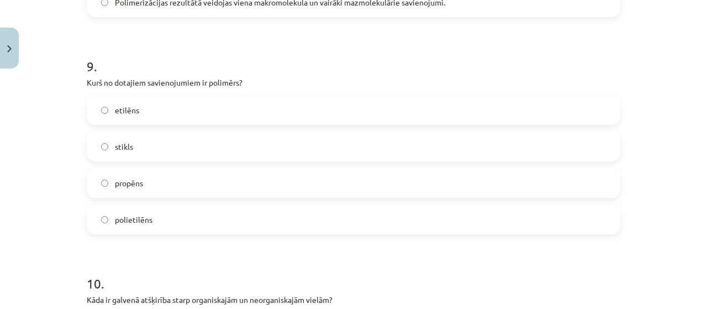
scroll to position [1727, 0]
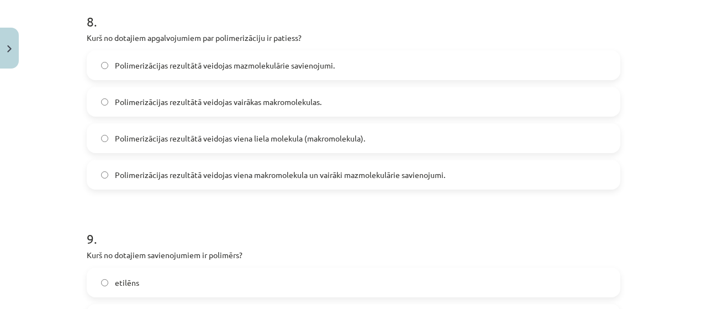
click at [346, 134] on span "Polimerizācijas rezultātā veidojas viena liela molekula (makromolekula)." at bounding box center [240, 139] width 250 height 12
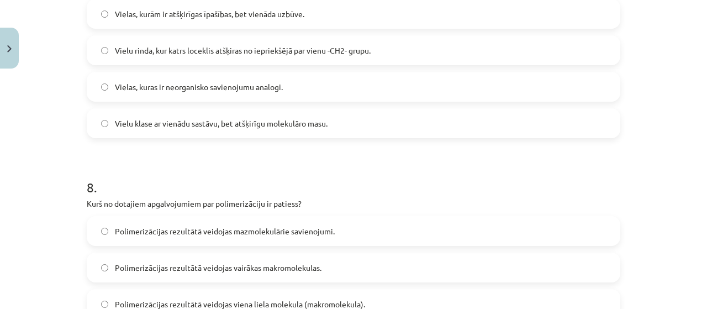
scroll to position [1451, 0]
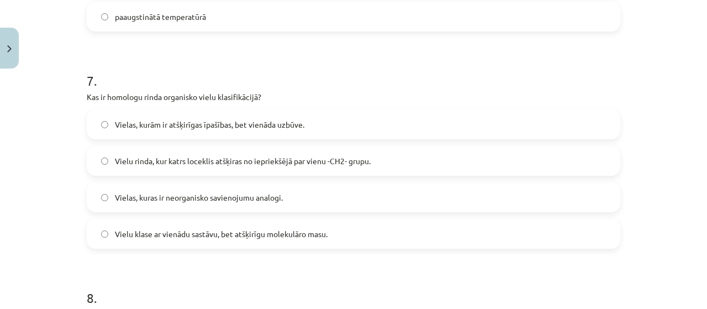
click at [298, 168] on label "Vielu rinda, kur katrs loceklis atšķiras no iepriekšējā par vienu -CH2- grupu." at bounding box center [353, 161] width 531 height 28
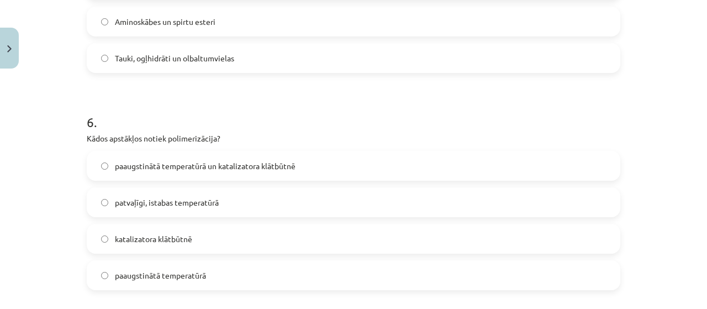
scroll to position [1174, 0]
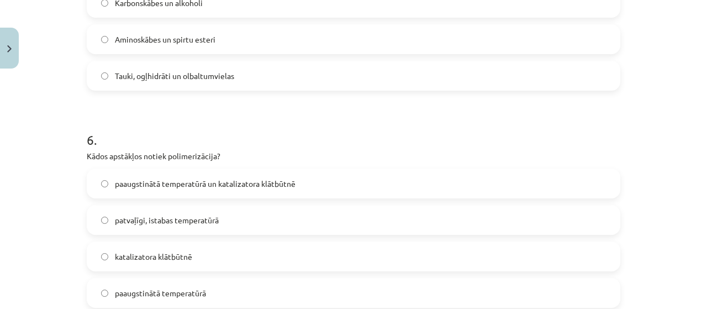
click at [213, 183] on span "paaugstinātā temperatūrā un katalizatora klātbūtnē" at bounding box center [205, 184] width 181 height 12
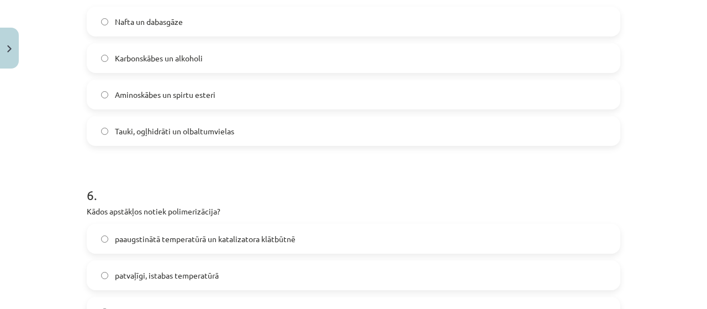
scroll to position [1064, 0]
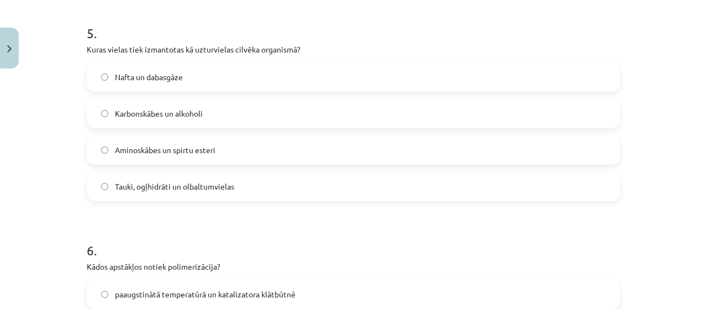
drag, startPoint x: 159, startPoint y: 189, endPoint x: 221, endPoint y: 236, distance: 78.4
click at [159, 189] on span "Tauki, ogļhidrāti un olbaltumvielas" at bounding box center [174, 187] width 119 height 12
click at [707, 231] on div "Mācību tēma: Ķīmijas i - 11. klases 1. ieskaites mācību materiāls #5 Noslēguma …" at bounding box center [353, 154] width 707 height 309
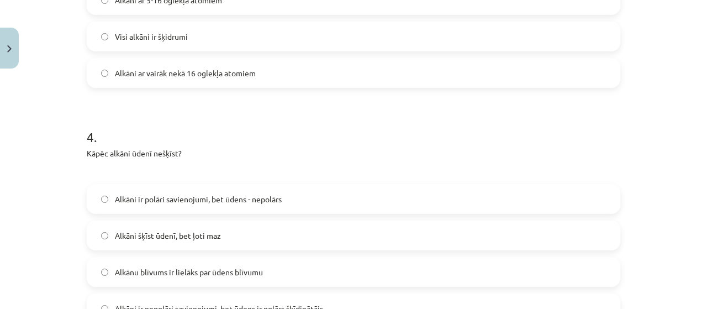
scroll to position [776, 0]
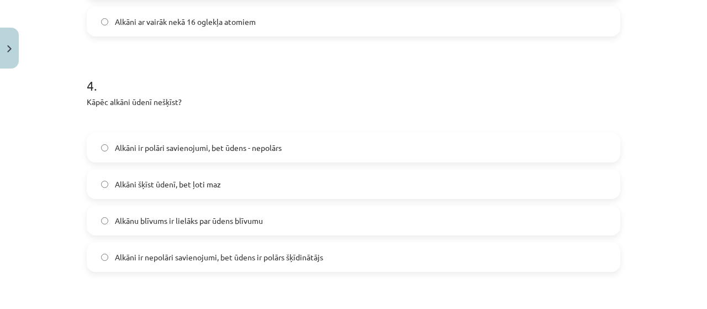
click at [267, 257] on span "Alkāni ir nepolāri savienojumi, bet ūdens ir polārs šķīdinātājs" at bounding box center [219, 257] width 208 height 12
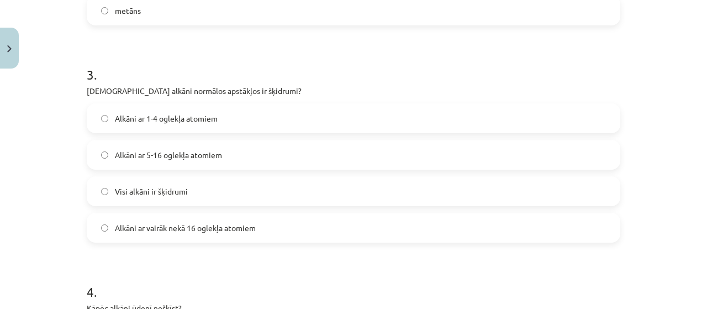
scroll to position [555, 0]
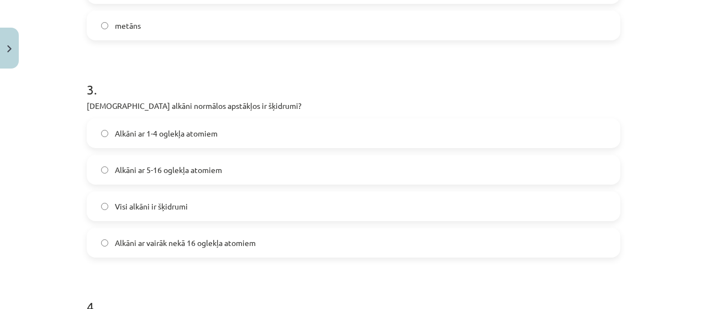
click at [166, 162] on label "Alkāni ar 5-16 oglekļa atomiem" at bounding box center [353, 170] width 531 height 28
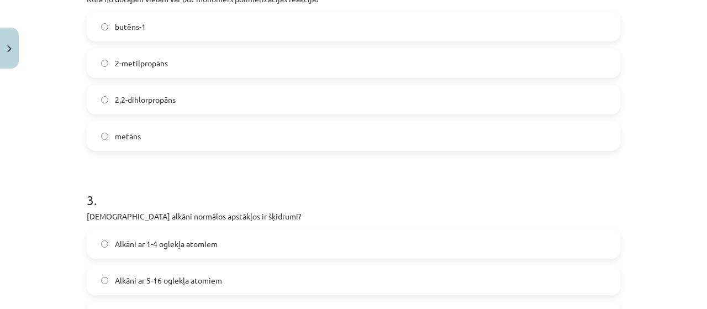
click at [164, 23] on label "butēns-1" at bounding box center [353, 27] width 531 height 28
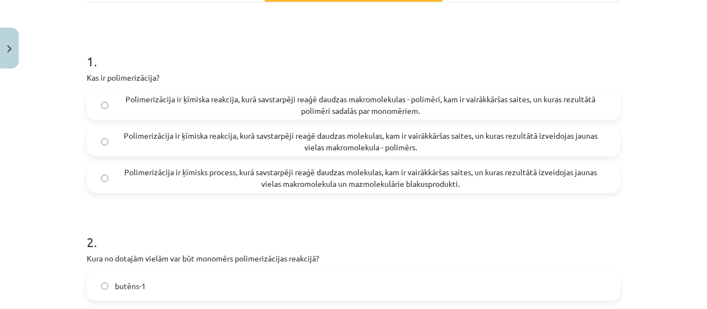
scroll to position [168, 0]
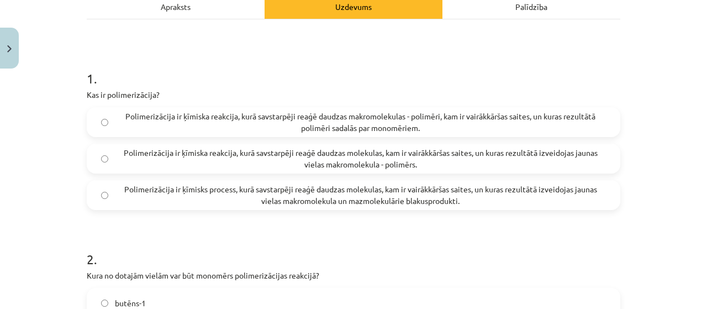
click at [282, 164] on span "Polimerizācija ir ķīmiska reakcija, kurā savstarpēji reaģē daudzas molekulas, k…" at bounding box center [360, 158] width 491 height 23
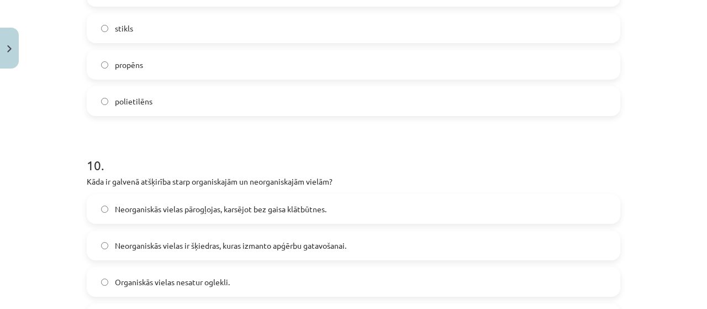
scroll to position [2169, 0]
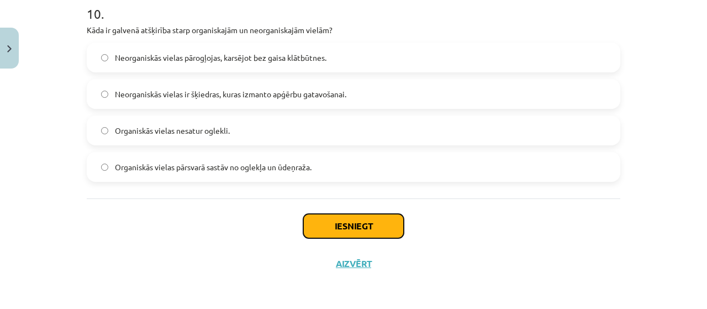
click at [356, 218] on button "Iesniegt" at bounding box center [353, 226] width 101 height 24
click at [348, 223] on button "Iesniegt" at bounding box center [353, 226] width 101 height 24
click at [349, 218] on button "Iesniegt" at bounding box center [353, 226] width 101 height 24
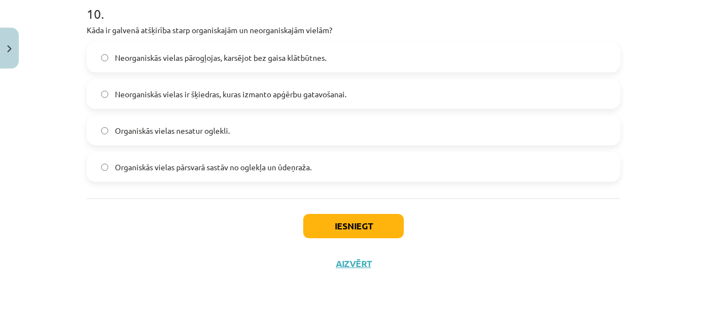
click at [0, 191] on div "Mācību tēma: Ķīmijas i - 11. klases 1. ieskaites mācību materiāls #5 Noslēguma …" at bounding box center [353, 154] width 707 height 309
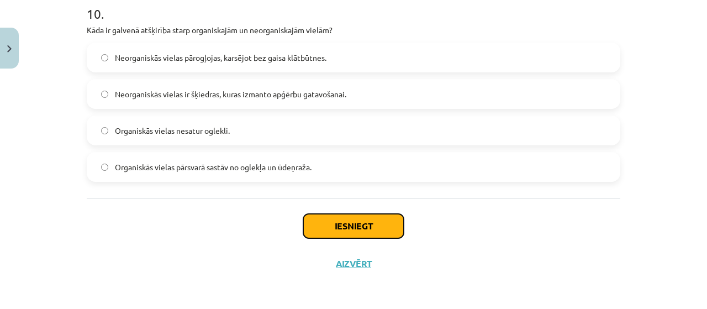
click at [361, 235] on button "Iesniegt" at bounding box center [353, 226] width 101 height 24
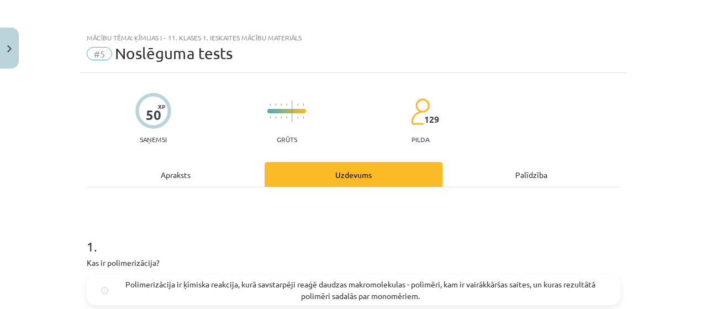
scroll to position [0, 0]
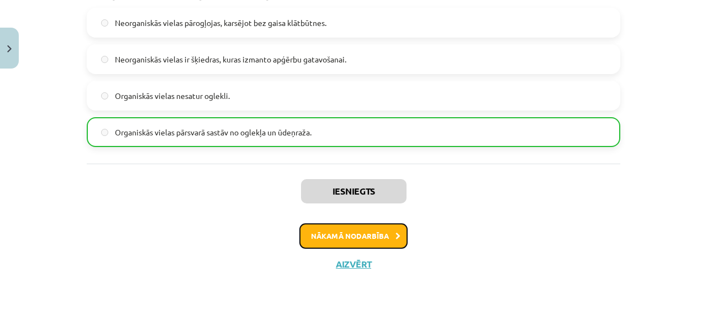
click at [378, 228] on button "Nākamā nodarbība" at bounding box center [353, 235] width 108 height 25
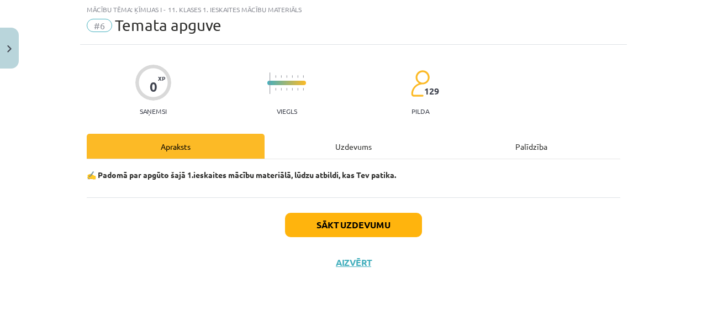
scroll to position [28, 0]
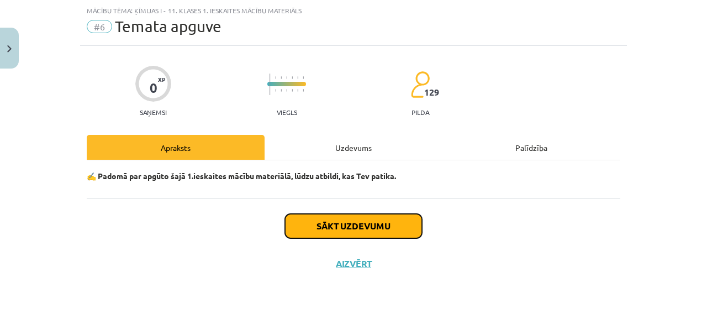
click at [377, 232] on button "Sākt uzdevumu" at bounding box center [353, 226] width 137 height 24
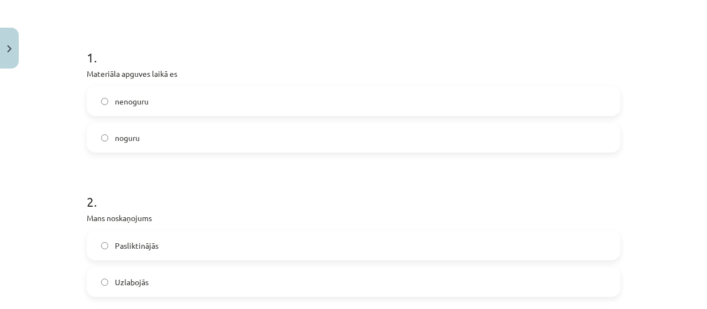
scroll to position [193, 0]
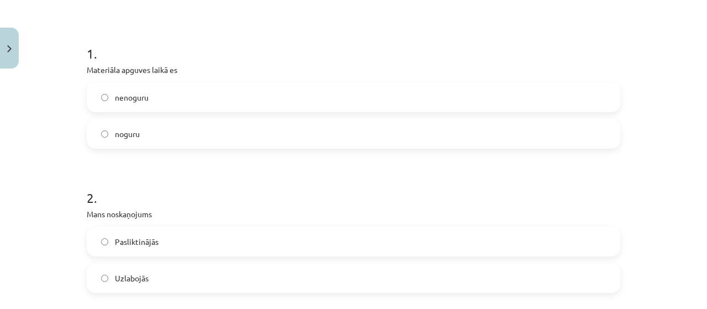
click at [140, 102] on span "nenoguru" at bounding box center [132, 98] width 34 height 12
click at [129, 135] on span "noguru" at bounding box center [127, 134] width 25 height 12
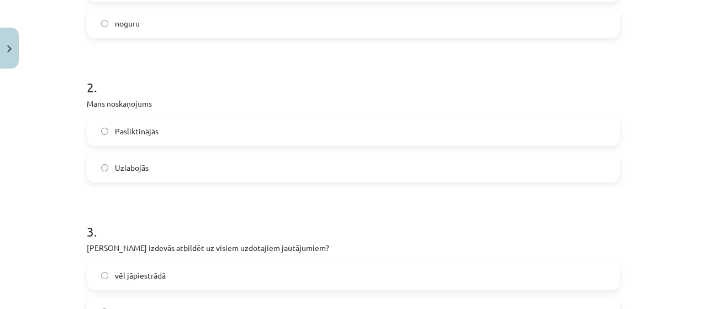
click at [126, 167] on span "Uzlabojās" at bounding box center [132, 168] width 34 height 12
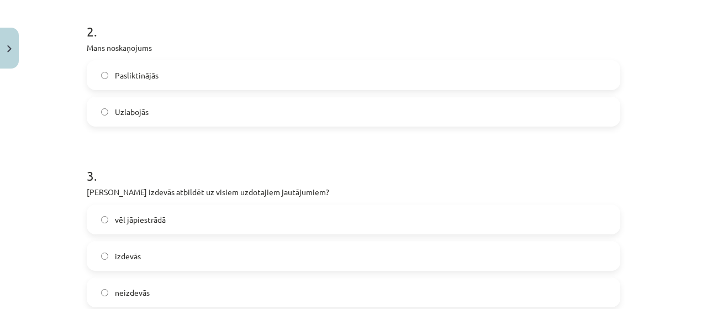
scroll to position [414, 0]
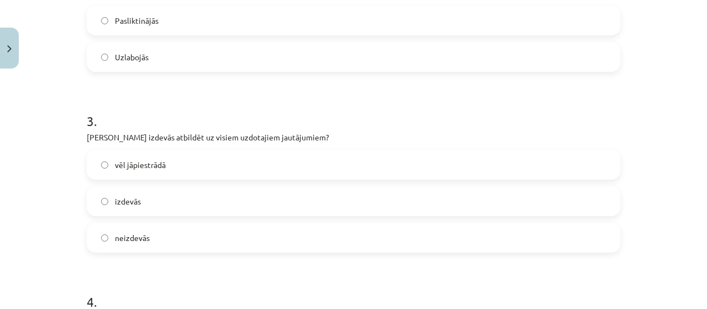
click at [164, 161] on label "vēl jāpiestrādā" at bounding box center [353, 165] width 531 height 28
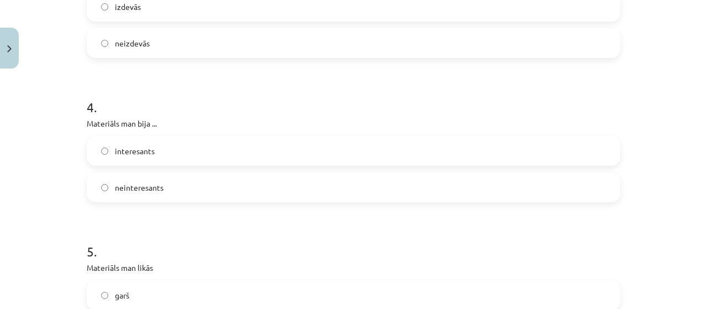
scroll to position [635, 0]
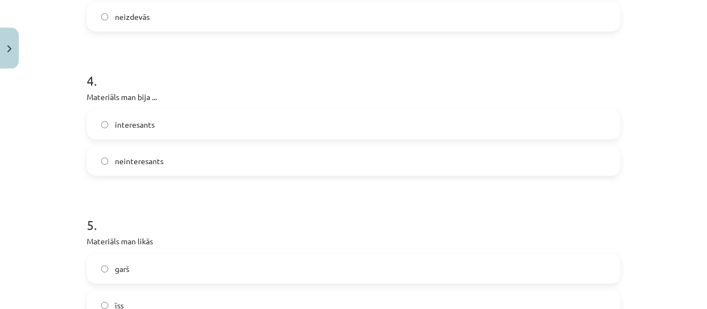
click at [146, 128] on span "interesants" at bounding box center [135, 125] width 40 height 12
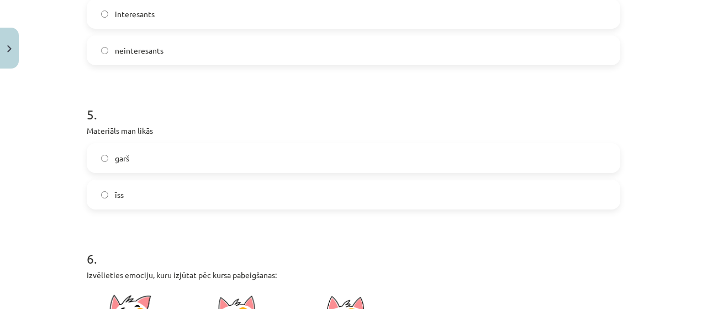
click at [180, 156] on label "garš" at bounding box center [353, 158] width 531 height 28
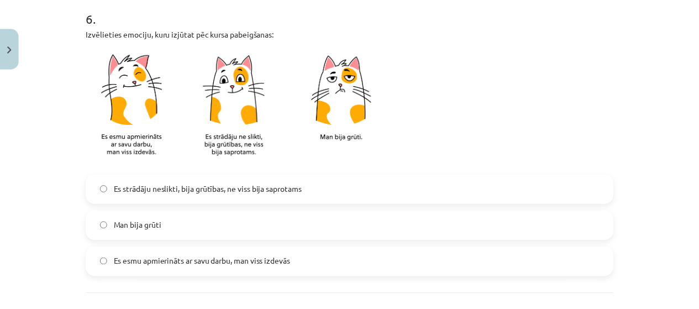
scroll to position [1077, 0]
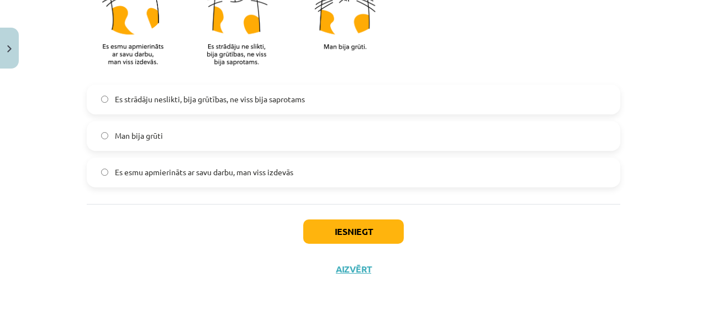
drag, startPoint x: 181, startPoint y: 103, endPoint x: 316, endPoint y: 207, distance: 170.6
click at [181, 103] on span "Es strādāju neslikti, bija grūtības, ne viss bija saprotams" at bounding box center [210, 99] width 190 height 12
click at [318, 219] on div "Iesniegt Aizvērt" at bounding box center [354, 242] width 534 height 77
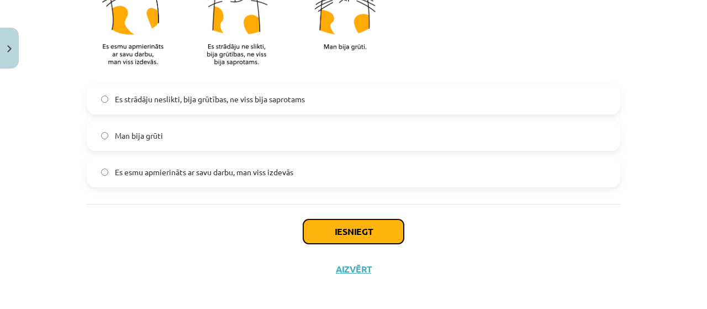
click at [338, 239] on button "Iesniegt" at bounding box center [353, 231] width 101 height 24
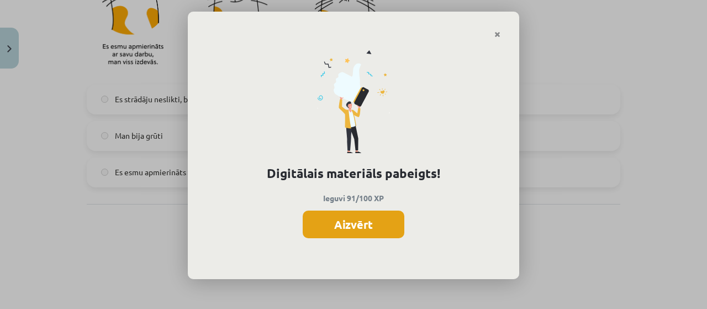
click at [360, 224] on button "Aizvērt" at bounding box center [354, 224] width 102 height 28
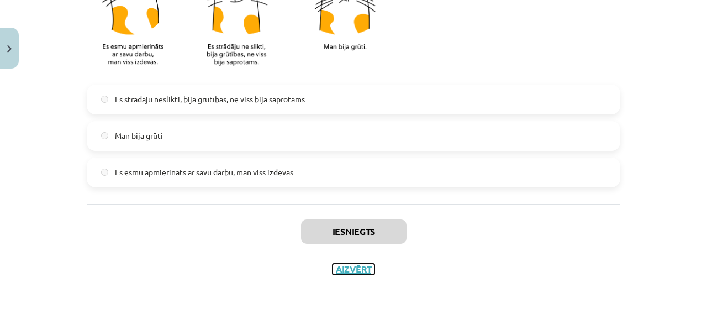
click at [360, 267] on button "Aizvērt" at bounding box center [354, 268] width 42 height 11
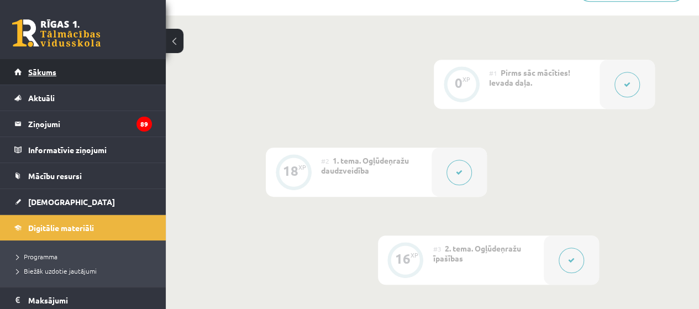
click at [34, 75] on span "Sākums" at bounding box center [42, 72] width 28 height 10
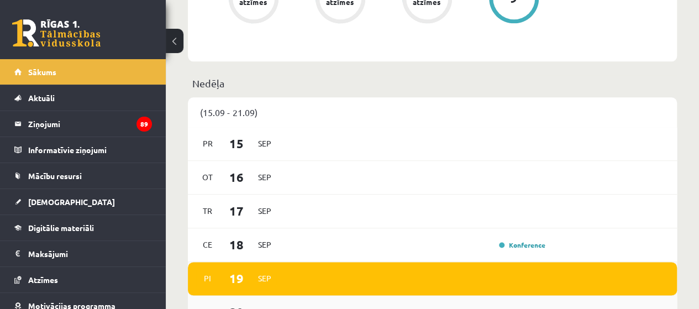
scroll to position [773, 0]
